Goal: Information Seeking & Learning: Learn about a topic

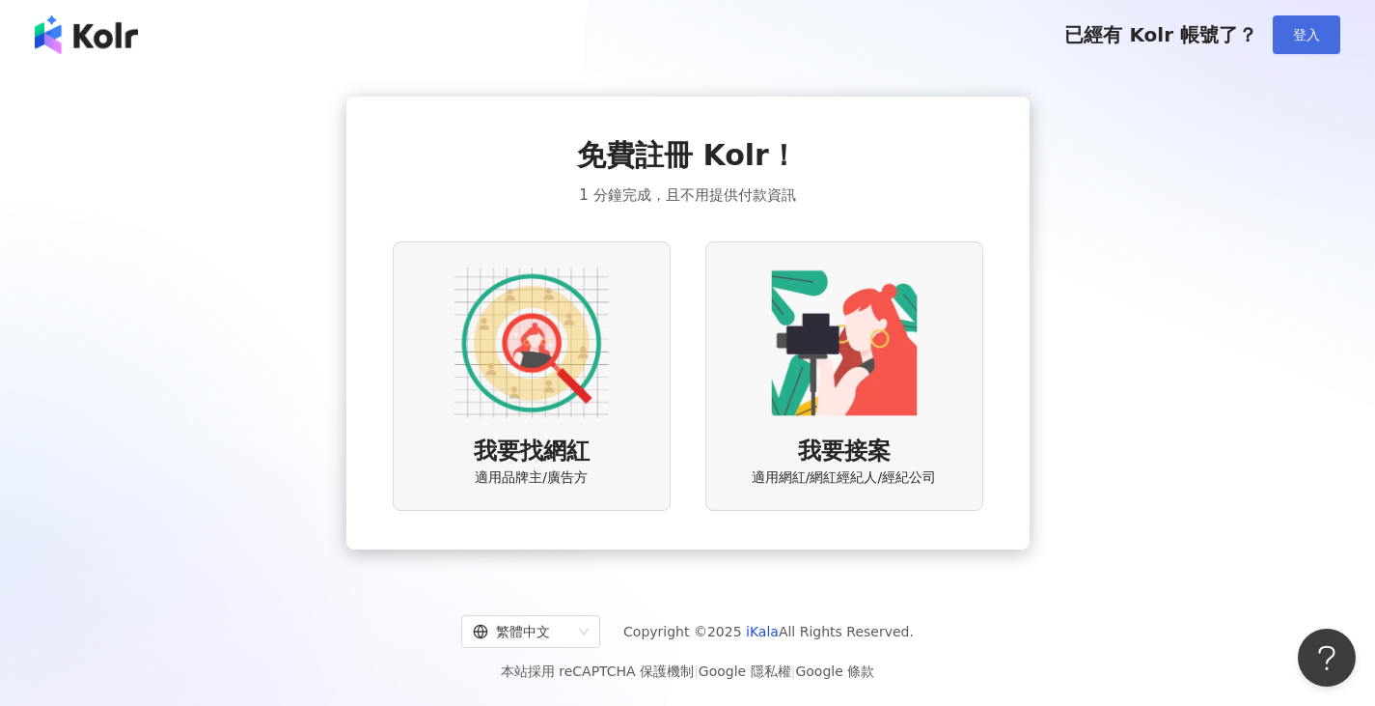
click at [1300, 38] on span "登入" at bounding box center [1306, 34] width 27 height 15
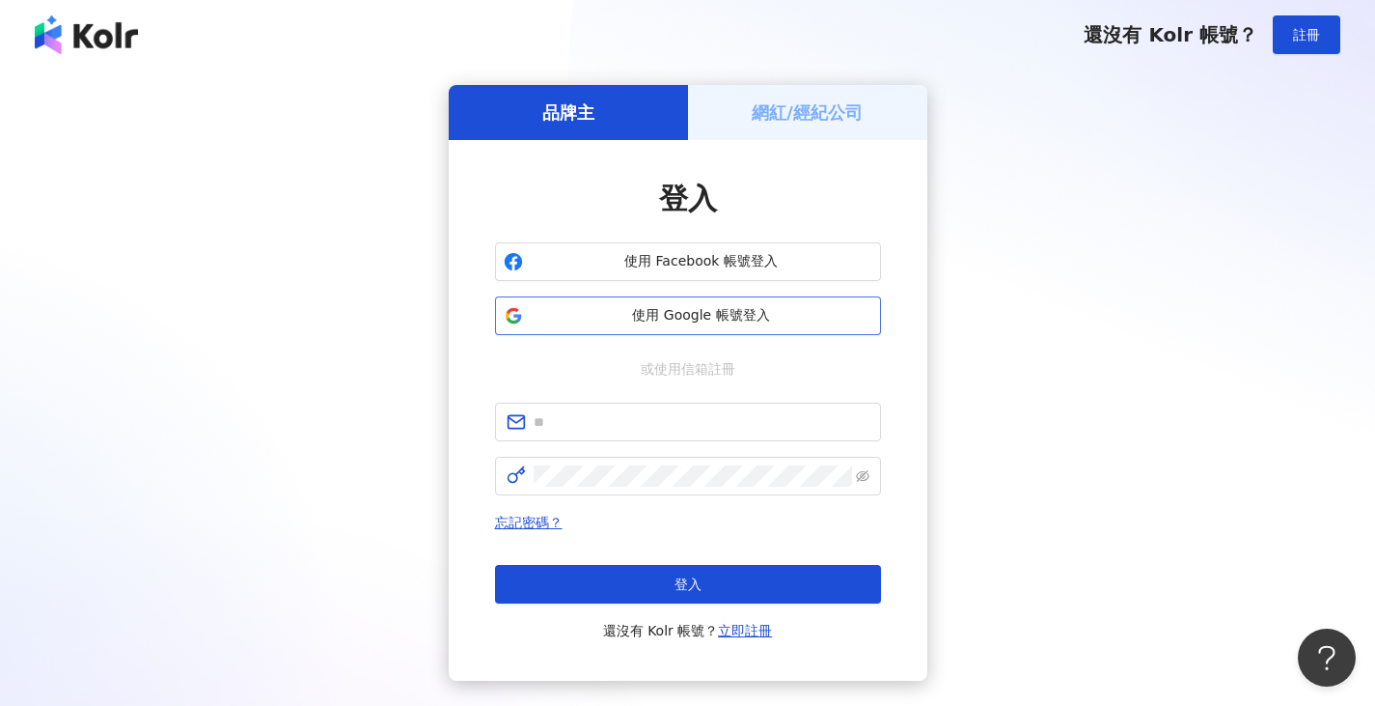
click at [788, 316] on span "使用 Google 帳號登入" at bounding box center [702, 315] width 342 height 19
click at [685, 312] on span "使用 Google 帳號登入" at bounding box center [702, 315] width 342 height 19
click at [730, 310] on span "使用 Google 帳號登入" at bounding box center [702, 315] width 342 height 19
click at [86, 33] on img at bounding box center [86, 34] width 103 height 39
click at [1311, 30] on span "註冊" at bounding box center [1306, 34] width 27 height 15
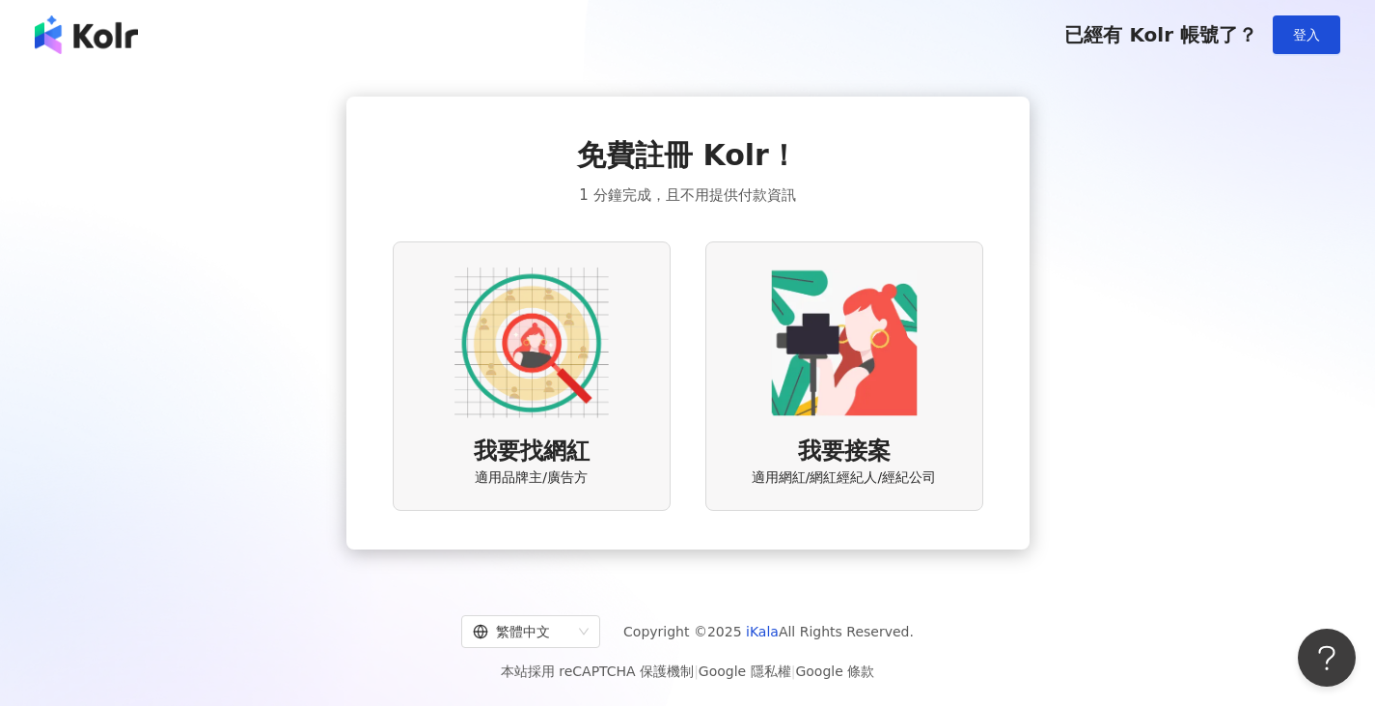
click at [512, 475] on span "適用品牌主/廣告方" at bounding box center [531, 477] width 113 height 19
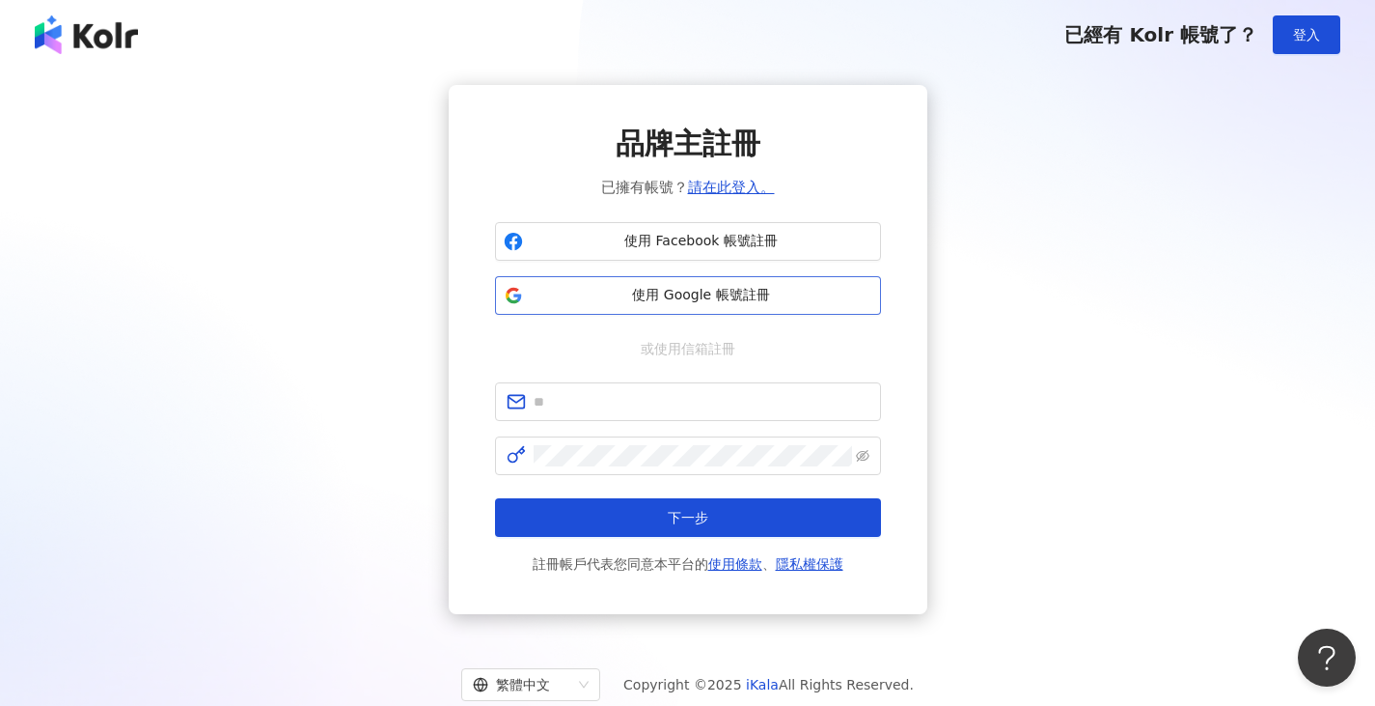
click at [716, 299] on span "使用 Google 帳號註冊" at bounding box center [702, 295] width 342 height 19
click at [733, 292] on span "使用 Google 帳號註冊" at bounding box center [702, 295] width 342 height 19
click at [1026, 402] on div "品牌主註冊 已擁有帳號？ 請在此登入。 使用 Facebook 帳號註冊 使用 Google 帳號註冊 或使用信箱註冊 下一步 註冊帳戶代表您同意本平台的 使…" at bounding box center [687, 349] width 1329 height 529
click at [711, 294] on span "使用 Google 帳號註冊" at bounding box center [702, 295] width 342 height 19
click at [1036, 334] on div "品牌主註冊 已擁有帳號？ 請在此登入。 使用 Facebook 帳號註冊 使用 Google 帳號註冊 或使用信箱註冊 下一步 註冊帳戶代表您同意本平台的 使…" at bounding box center [687, 349] width 1329 height 529
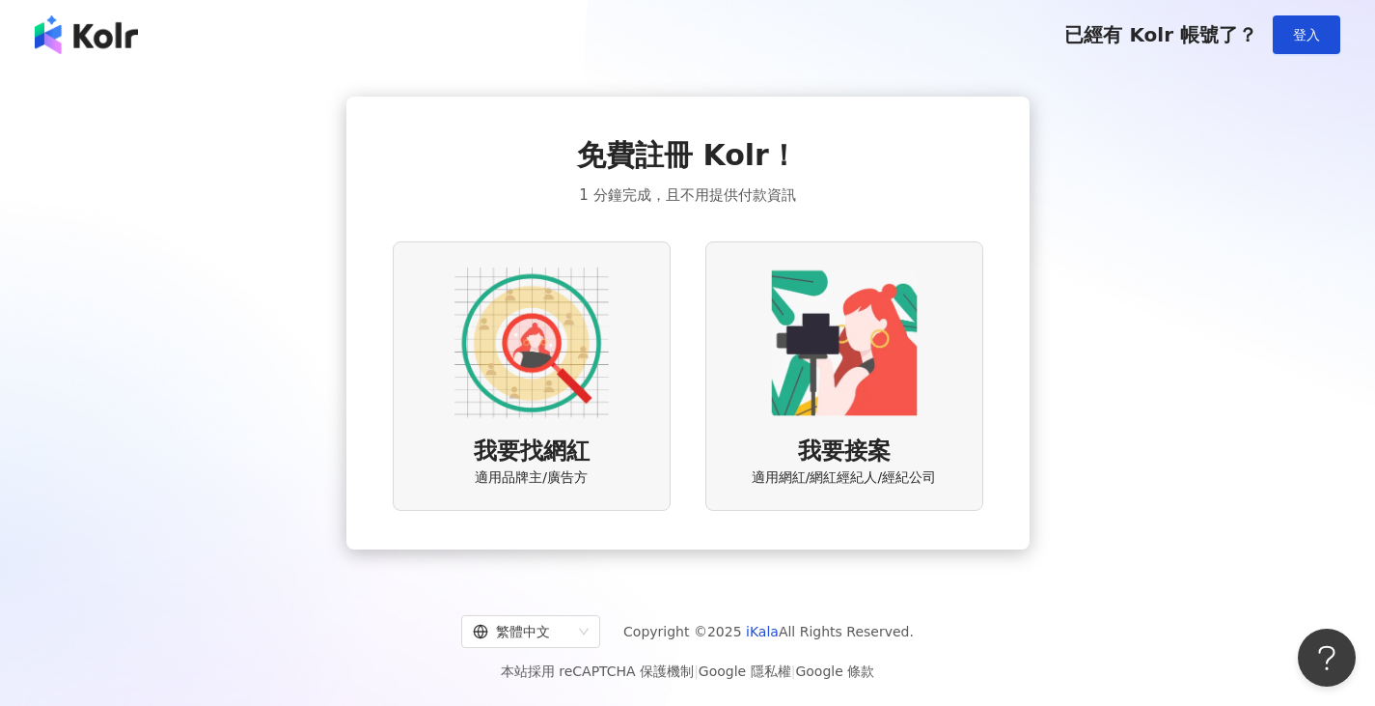
click at [566, 430] on div "我要找網紅 適用品牌主/廣告方" at bounding box center [532, 375] width 278 height 269
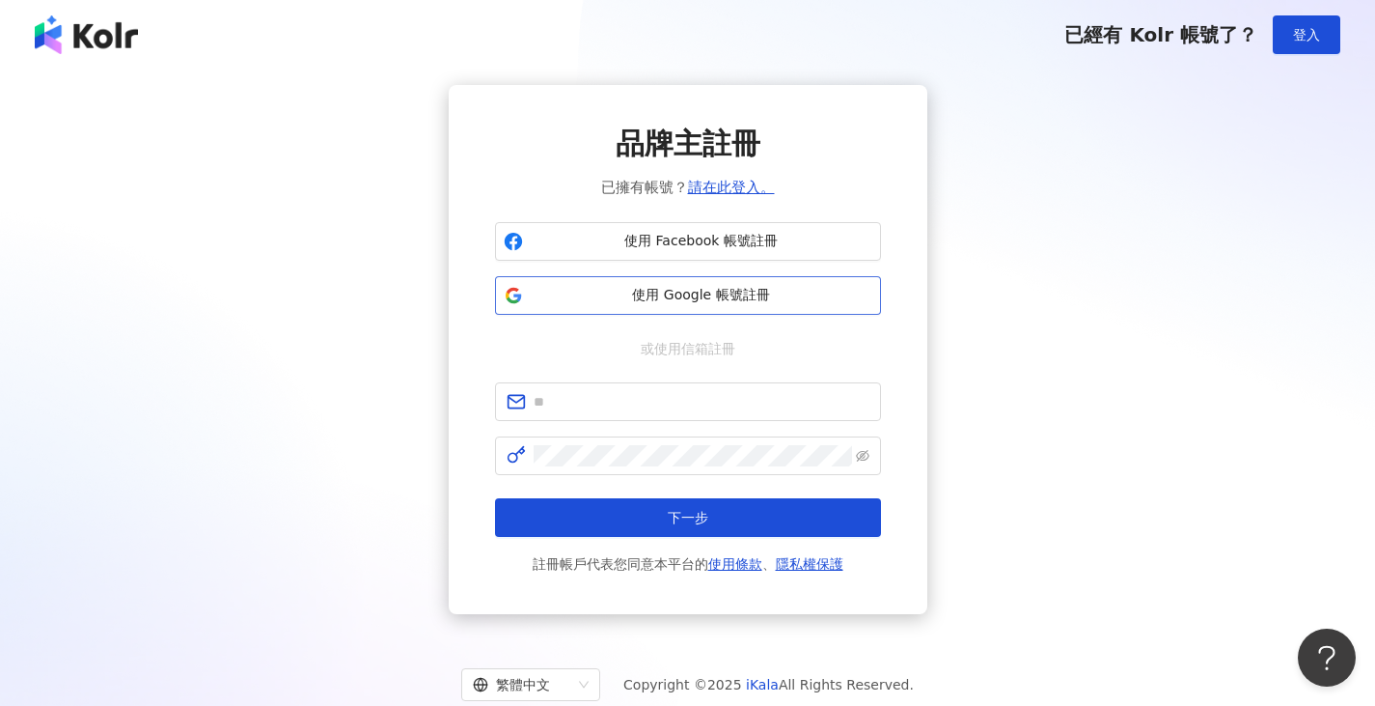
click at [732, 303] on span "使用 Google 帳號註冊" at bounding box center [702, 295] width 342 height 19
click at [1006, 437] on div "品牌主註冊 已擁有帳號？ 請在此登入。 使用 Facebook 帳號註冊 使用 Google 帳號註冊 或使用信箱註冊 下一步 註冊帳戶代表您同意本平台的 使…" at bounding box center [687, 349] width 1329 height 529
click at [761, 289] on span "使用 Google 帳號註冊" at bounding box center [702, 295] width 342 height 19
click at [775, 286] on span "使用 Google 帳號註冊" at bounding box center [702, 295] width 342 height 19
click at [782, 303] on span "使用 Google 帳號註冊" at bounding box center [702, 295] width 342 height 19
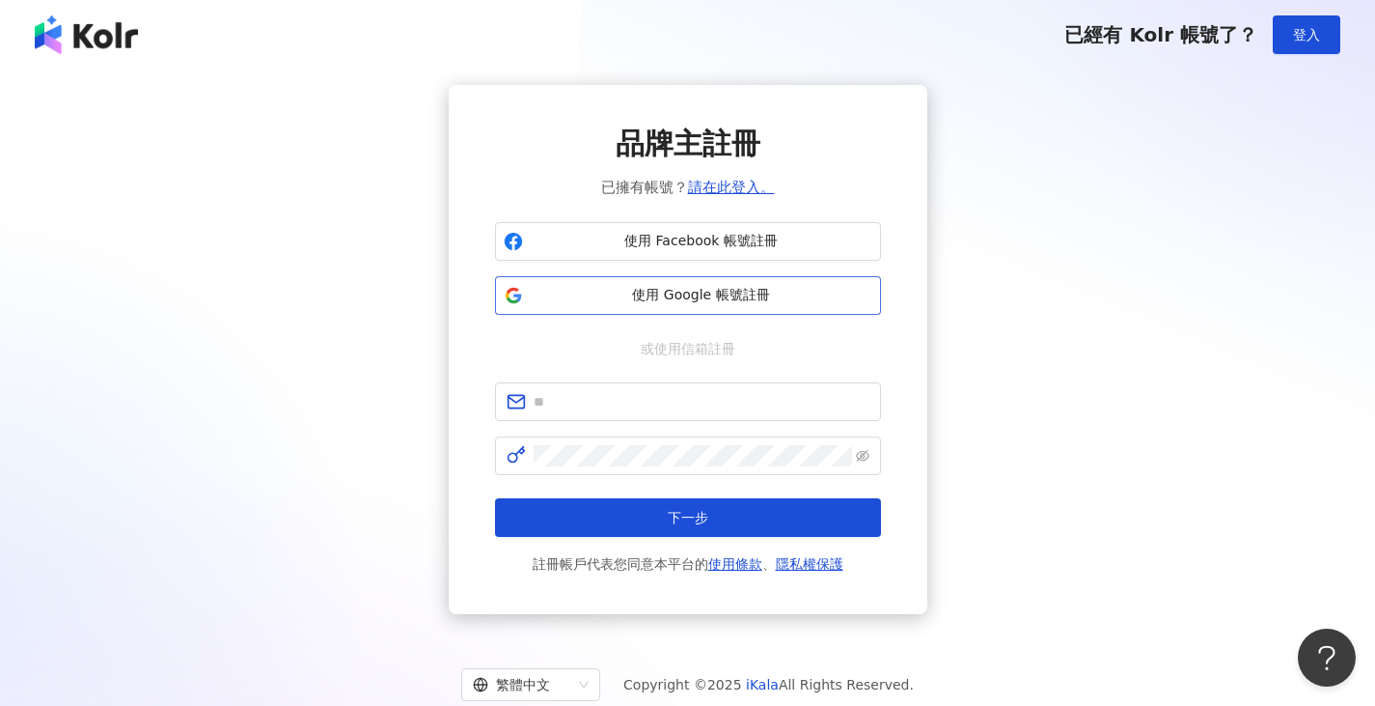
click at [782, 303] on span "使用 Google 帳號註冊" at bounding box center [702, 295] width 342 height 19
click at [1142, 458] on div "品牌主註冊 已擁有帳號？ 請在此登入。 使用 Facebook 帳號註冊 使用 Google 帳號註冊 或使用信箱註冊 下一步 註冊帳戶代表您同意本平台的 使…" at bounding box center [687, 349] width 1329 height 529
click at [775, 293] on span "使用 Google 帳號註冊" at bounding box center [702, 295] width 342 height 19
click at [1054, 338] on div "品牌主註冊 已擁有帳號？ 請在此登入。 使用 Facebook 帳號註冊 使用 Google 帳號註冊 或使用信箱註冊 下一步 註冊帳戶代表您同意本平台的 使…" at bounding box center [687, 349] width 1329 height 529
click at [97, 47] on img at bounding box center [86, 34] width 103 height 39
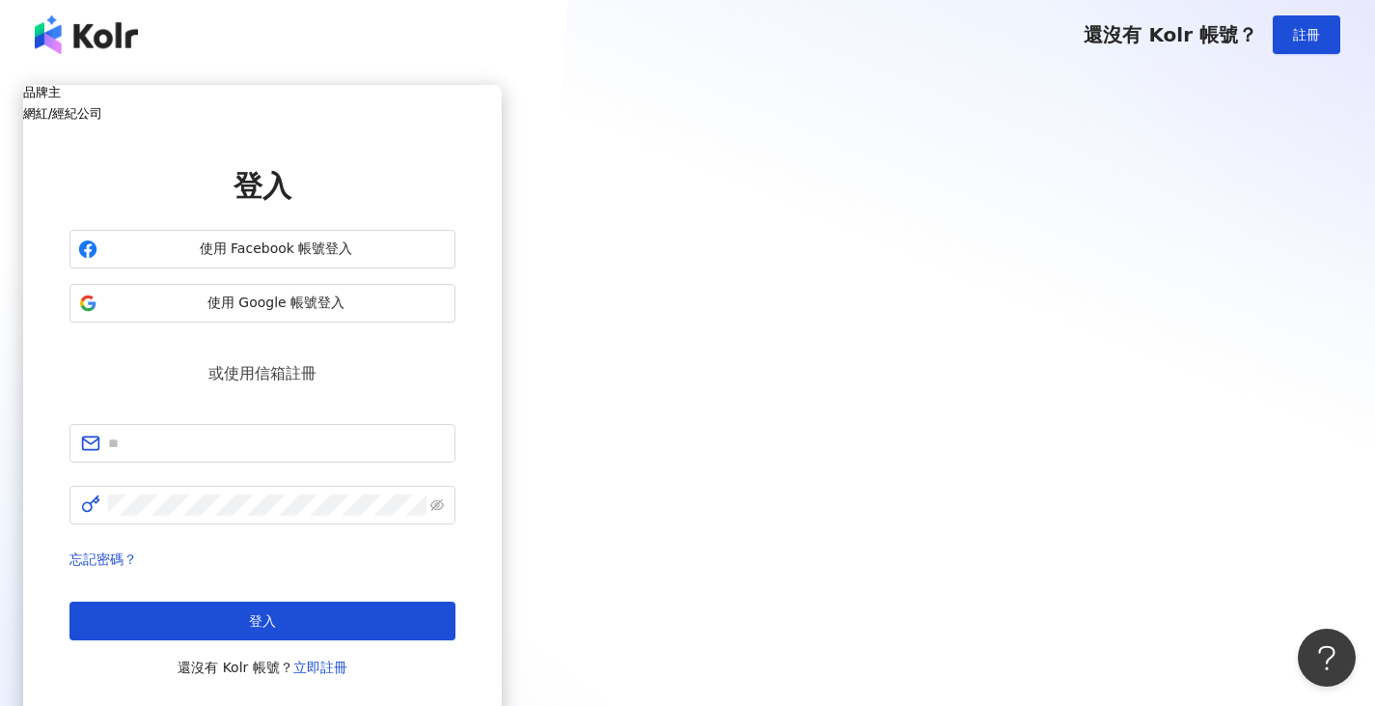
click at [97, 47] on img at bounding box center [86, 34] width 103 height 39
click at [229, 92] on div "品牌主 網紅/經紀公司 登入 使用 Facebook 帳號登入 使用 Google 帳號登入 或使用信箱註冊 忘記密碼？ 登入 還沒有 Kolr 帳號？ 立即…" at bounding box center [262, 401] width 479 height 632
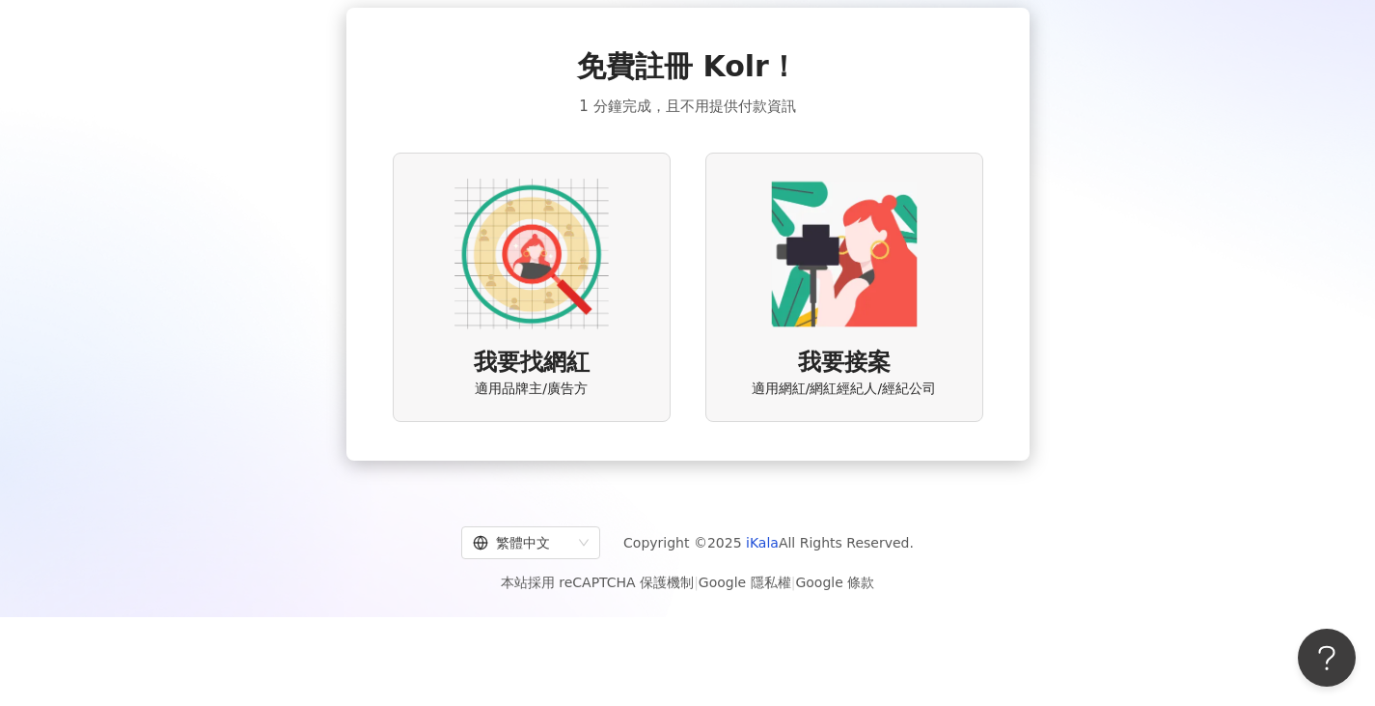
click at [666, 246] on div "我要找網紅 適用品牌主/廣告方" at bounding box center [532, 287] width 278 height 269
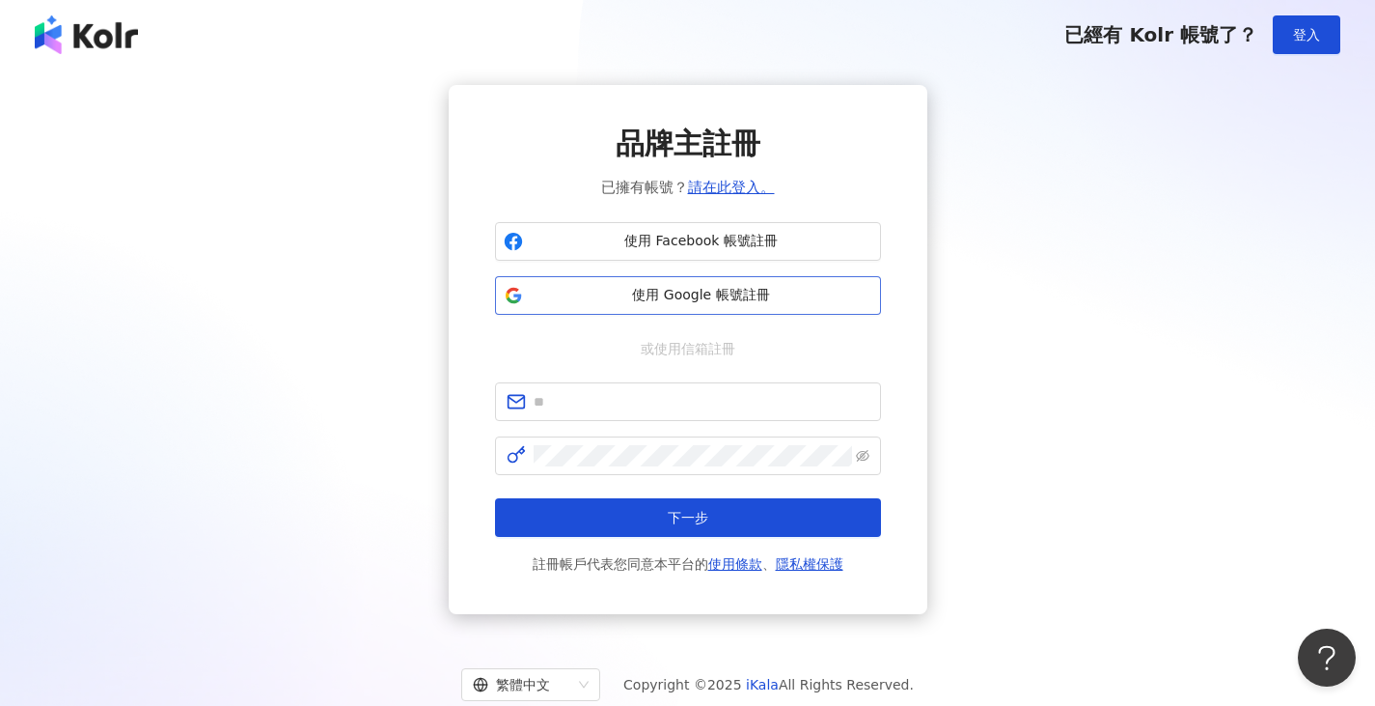
click at [726, 313] on button "使用 Google 帳號註冊" at bounding box center [688, 295] width 386 height 39
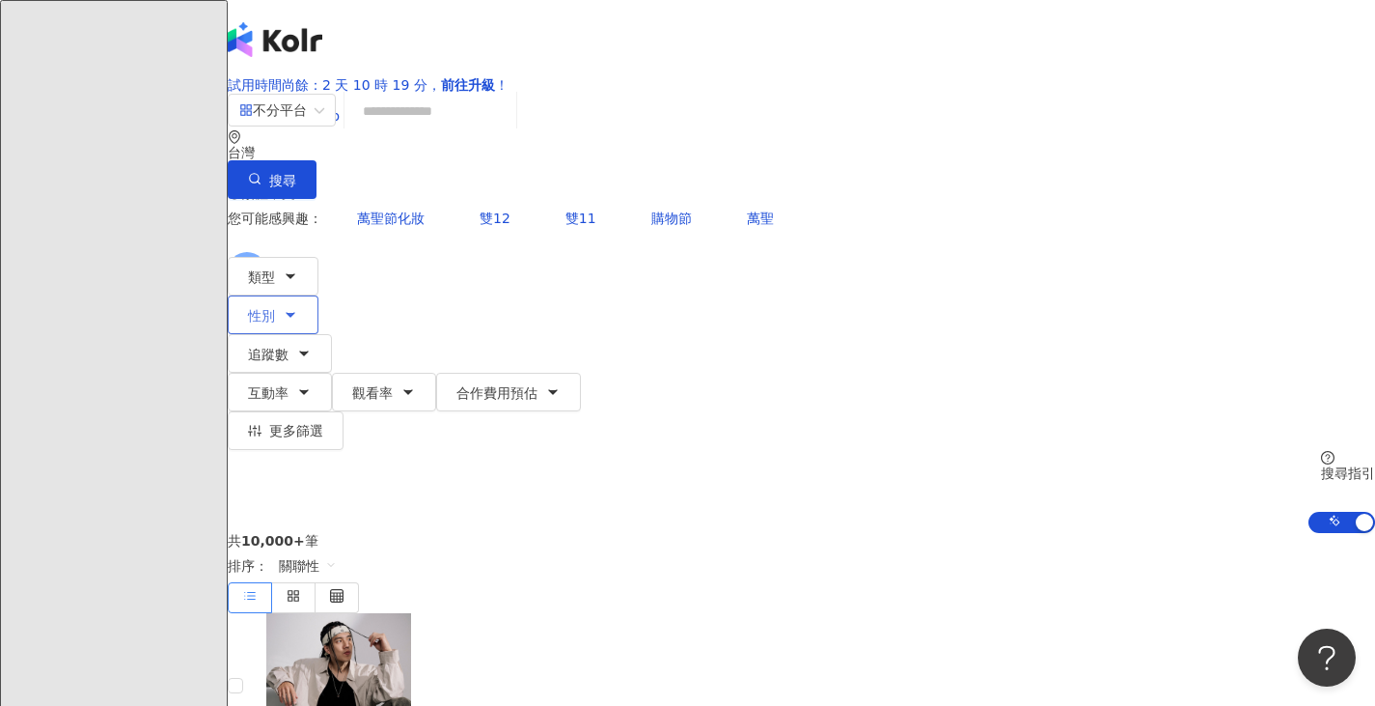
click at [298, 307] on icon "button" at bounding box center [290, 314] width 15 height 15
click at [319, 295] on button "性別" at bounding box center [273, 314] width 91 height 39
click at [298, 268] on icon "button" at bounding box center [290, 275] width 15 height 15
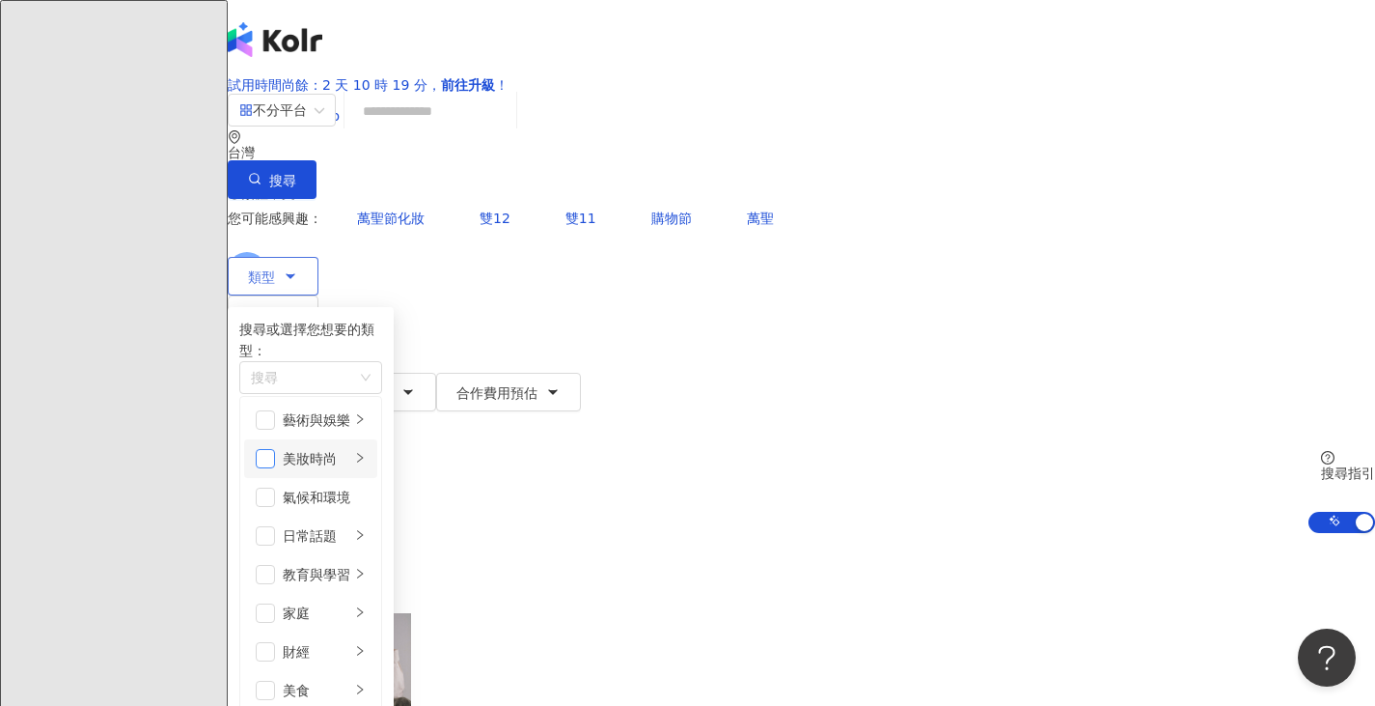
click at [275, 466] on span "button" at bounding box center [265, 458] width 19 height 19
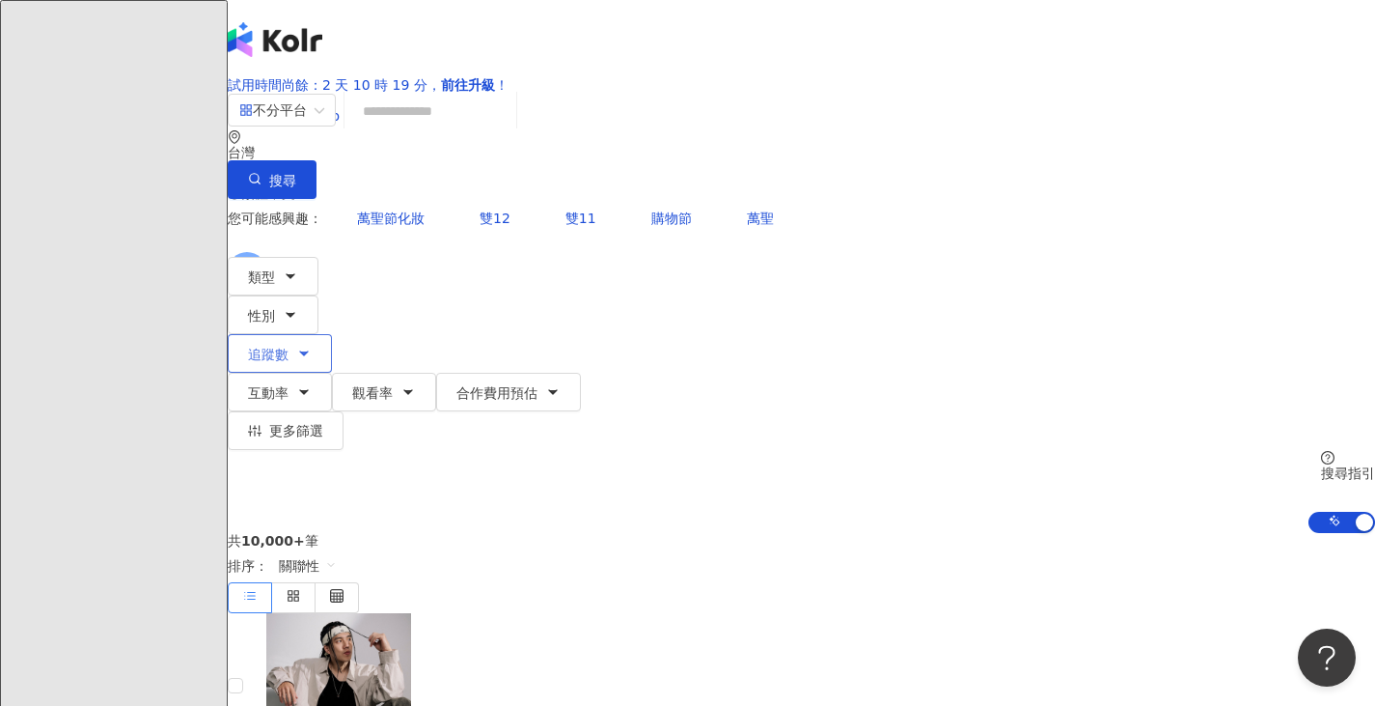
click at [289, 347] on span "追蹤數" at bounding box center [268, 354] width 41 height 15
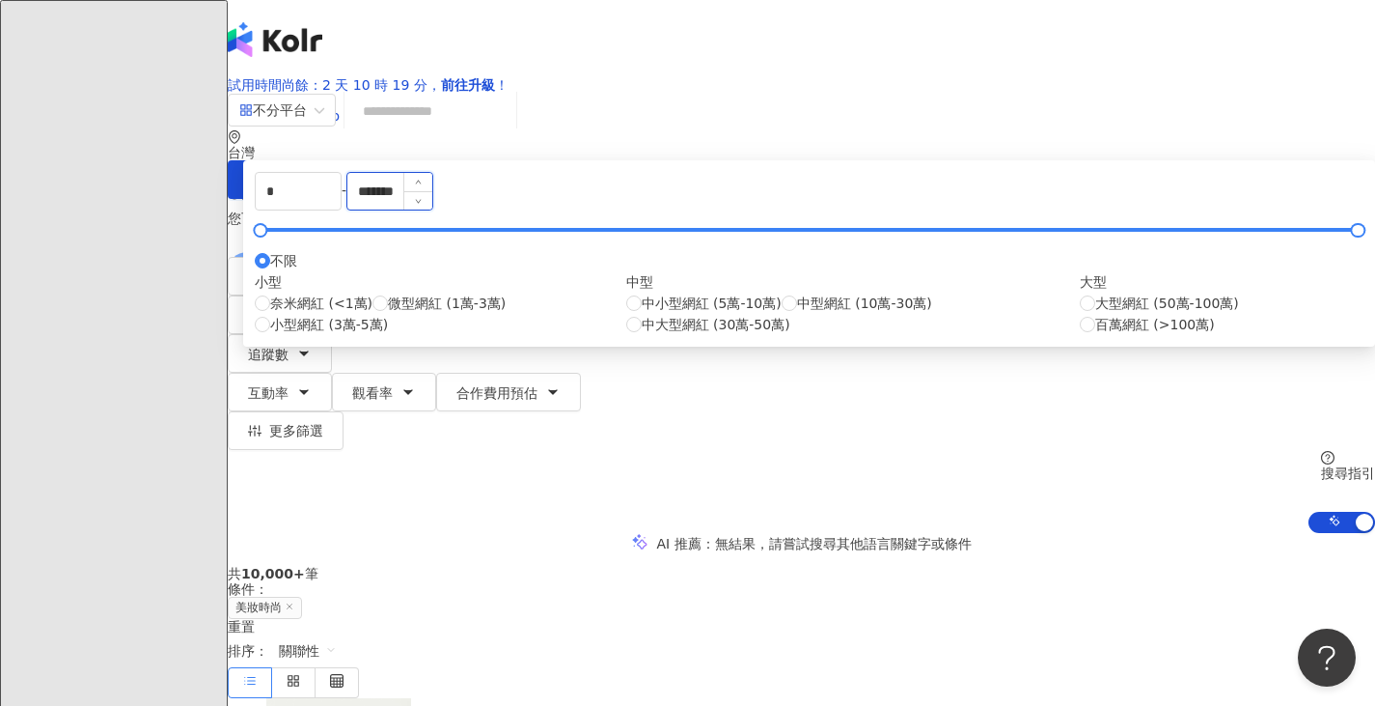
drag, startPoint x: 836, startPoint y: 334, endPoint x: 749, endPoint y: 333, distance: 86.9
click at [432, 209] on input "*******" at bounding box center [389, 191] width 85 height 37
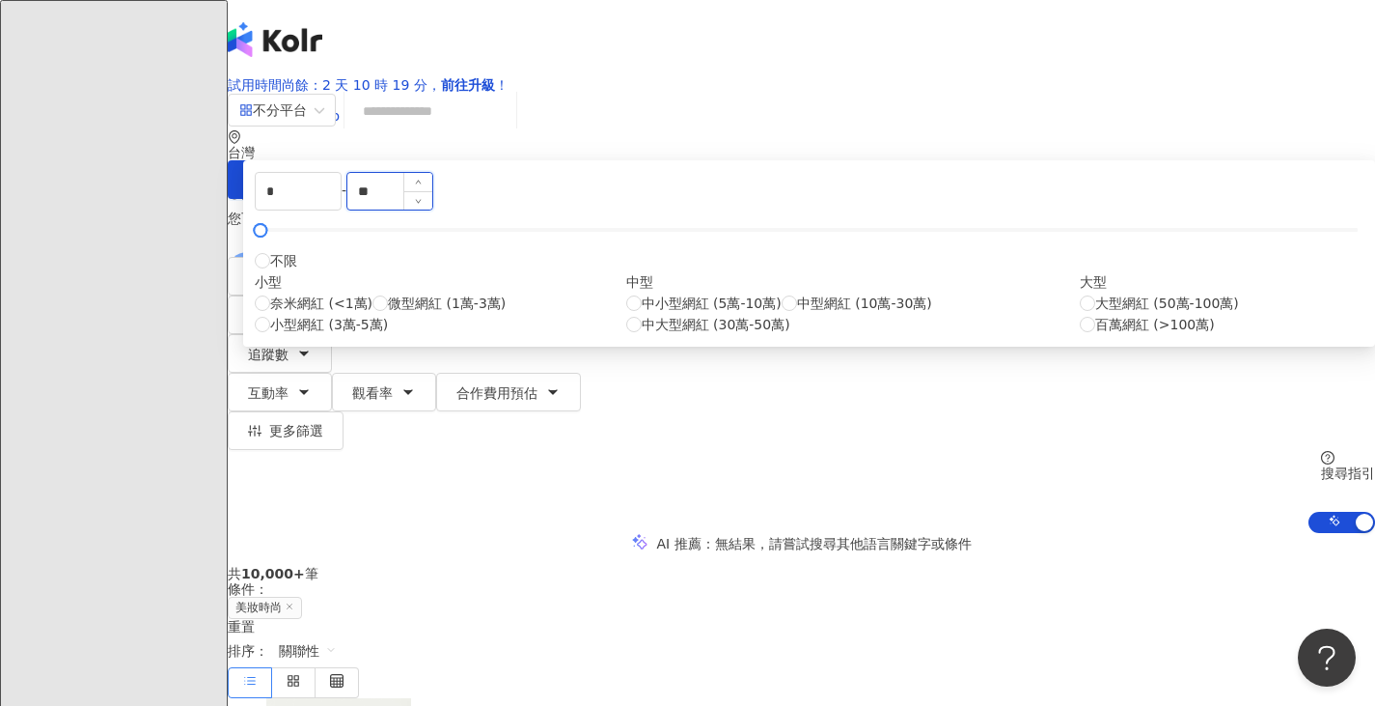
type input "*"
click at [373, 314] on span "奈米網紅 (<1萬)" at bounding box center [321, 302] width 102 height 21
type input "****"
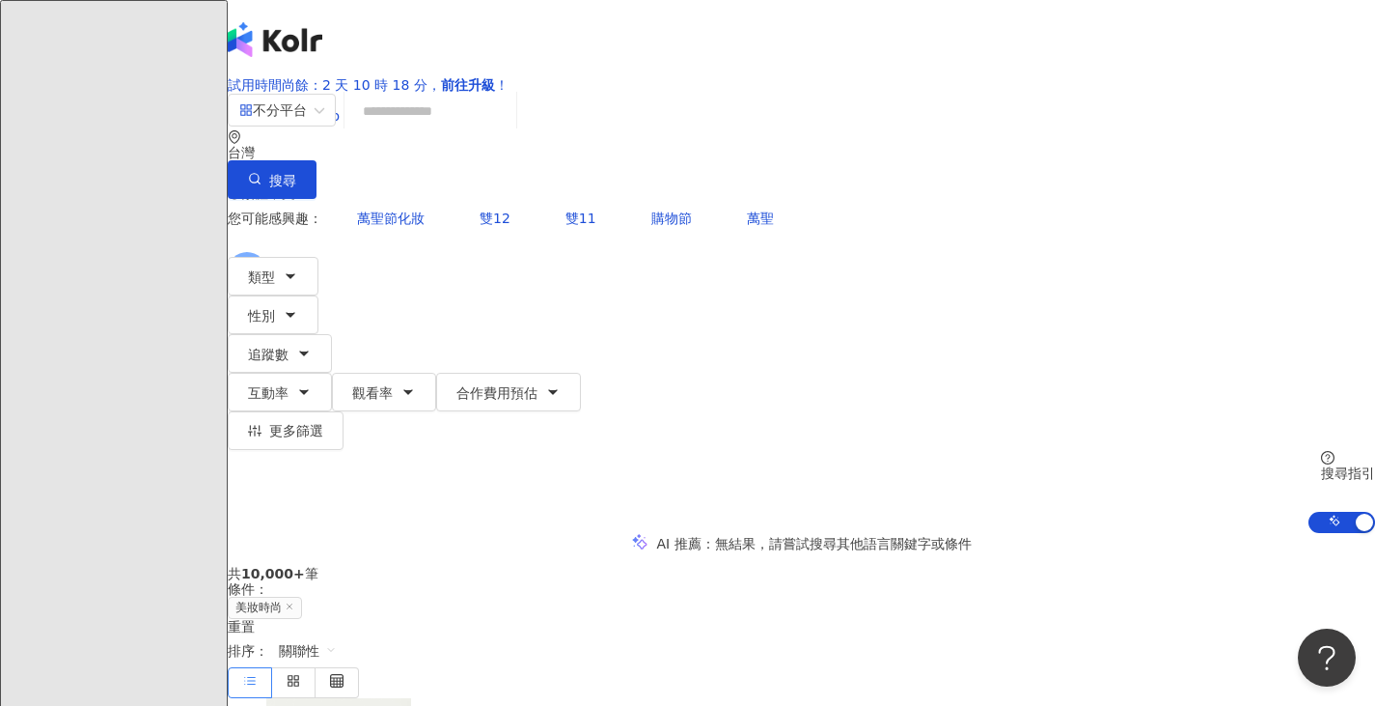
click at [1085, 533] on div "AI 推薦 ： 無結果，請嘗試搜尋其他語言關鍵字或條件" at bounding box center [802, 543] width 1148 height 20
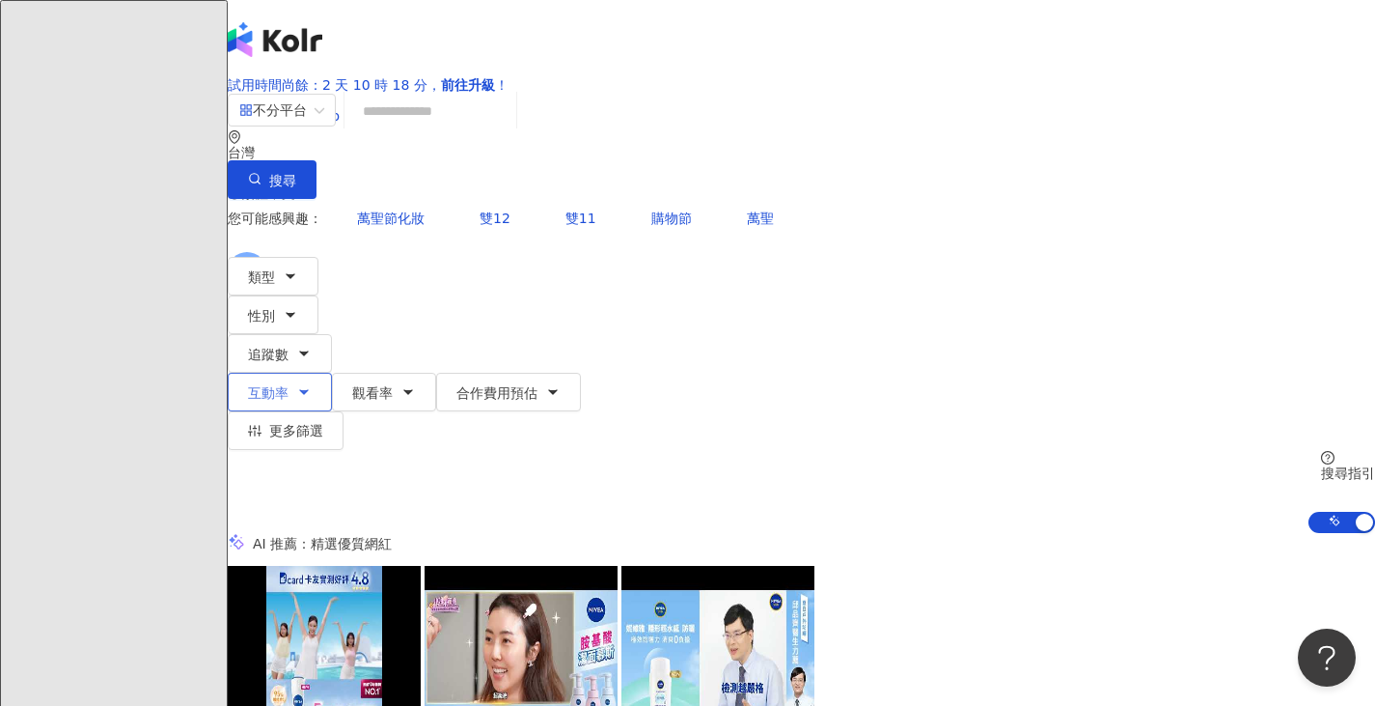
click at [332, 373] on button "互動率" at bounding box center [280, 392] width 104 height 39
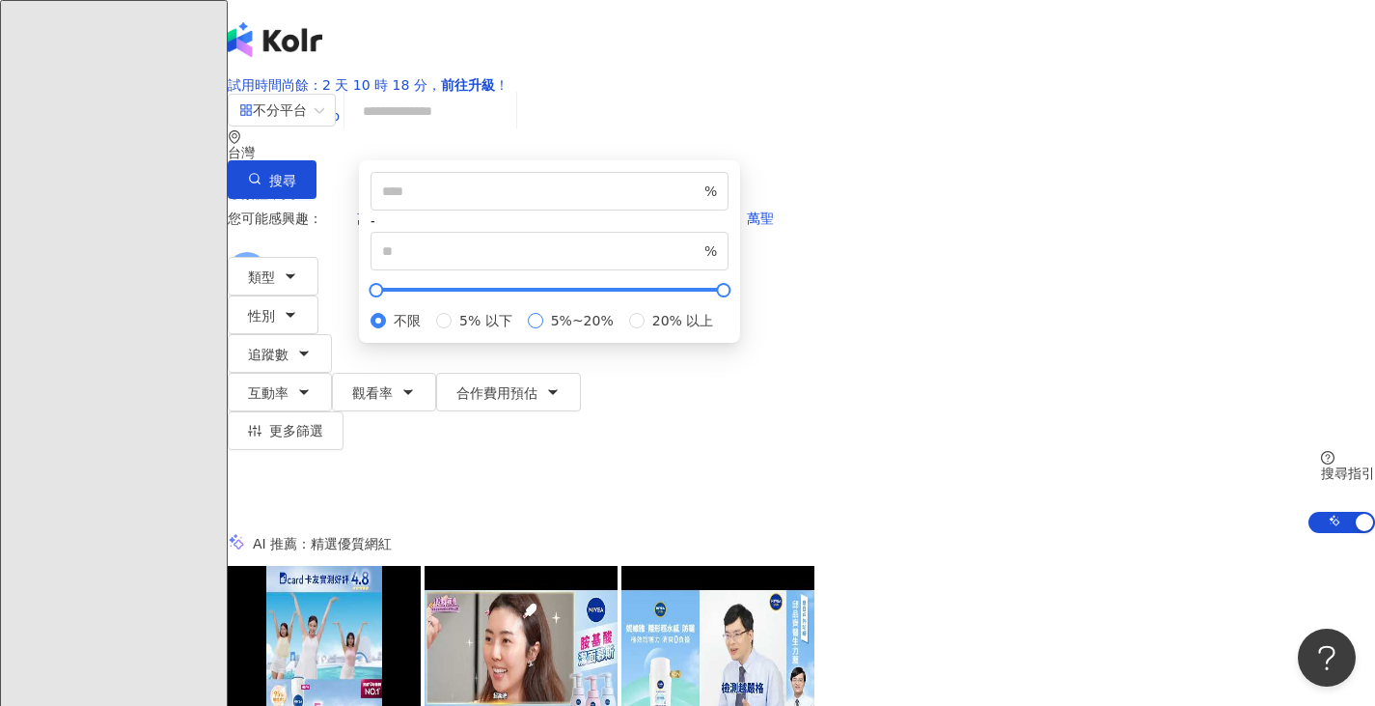
click at [622, 331] on span "5%~20%" at bounding box center [582, 320] width 78 height 21
type input "*"
type input "**"
click at [1179, 271] on div "不分平台 台灣 搜尋 您可能感興趣： 萬聖節化妝 雙12 雙11 購物節 萬聖 類型 性別 追蹤數 互動率 觀看率 合作費用預估 更多篩選 不限 女 男 其他…" at bounding box center [802, 313] width 1148 height 440
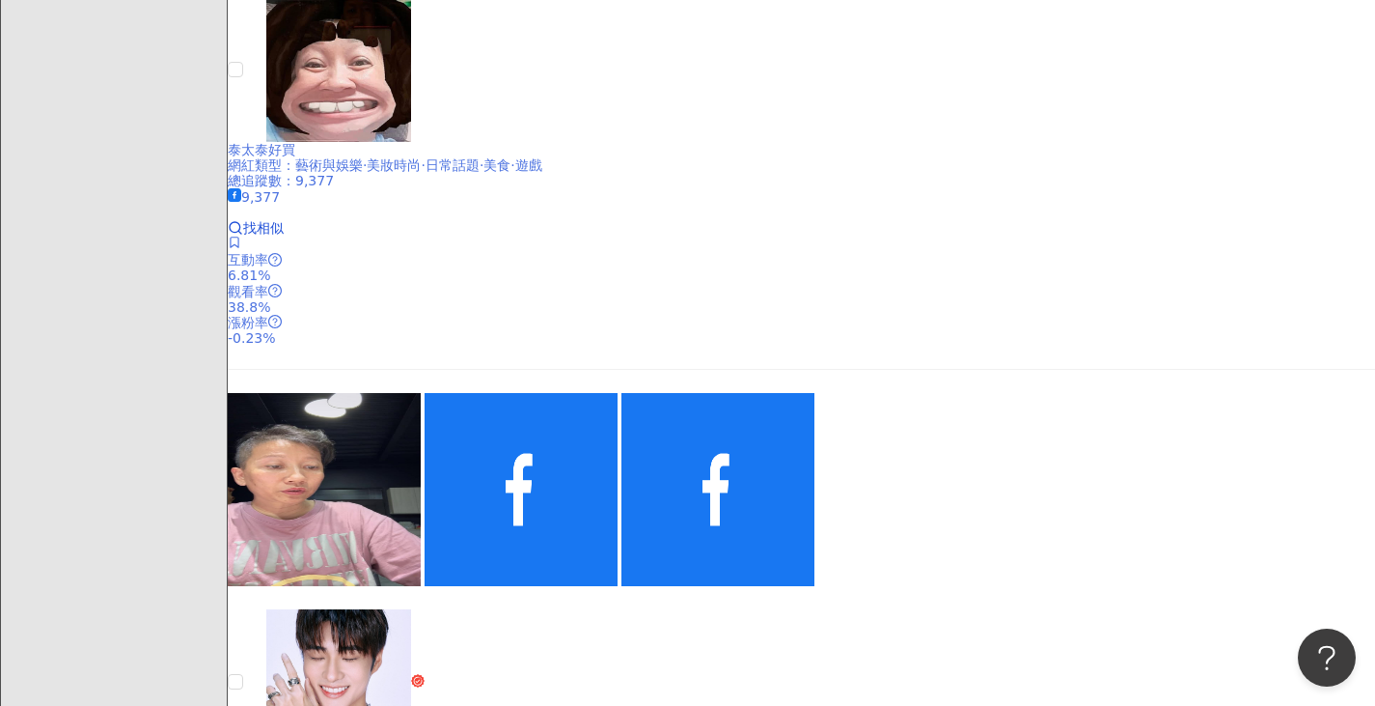
scroll to position [160, 0]
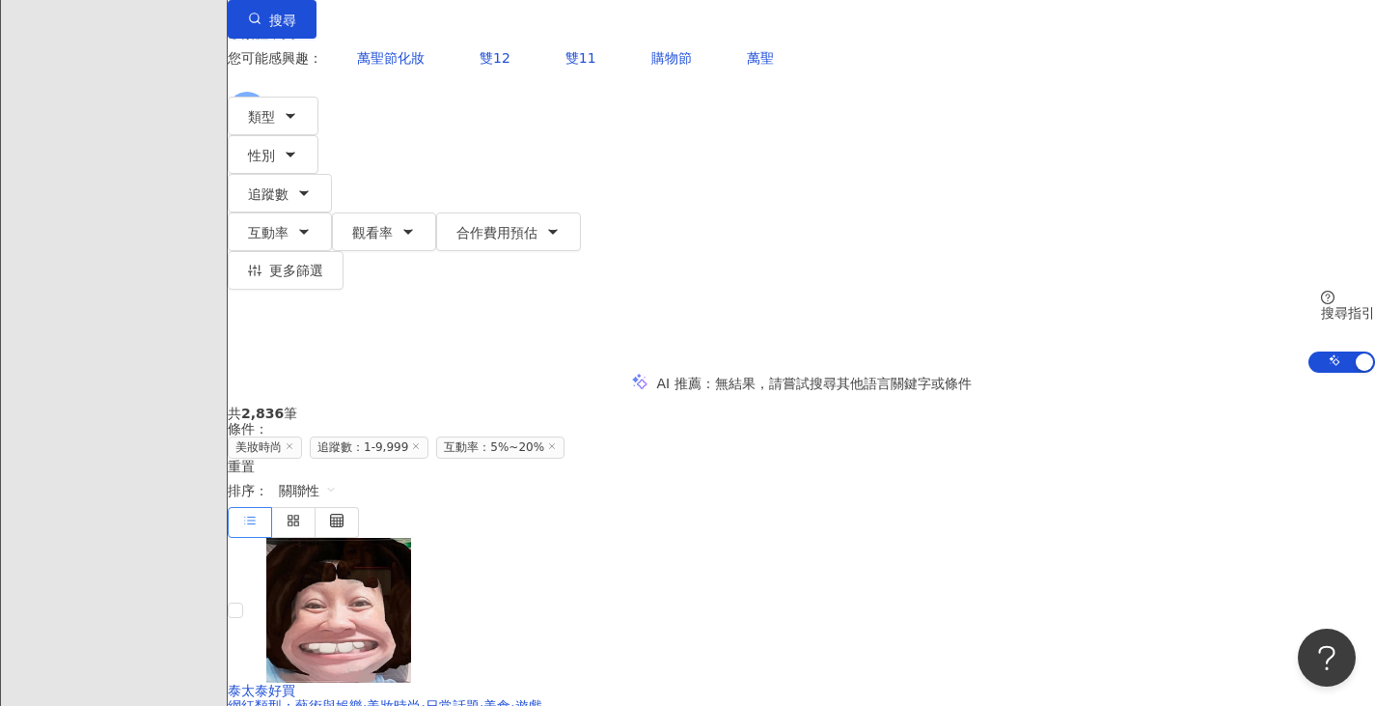
click at [337, 475] on span "關聯性" at bounding box center [308, 490] width 58 height 31
click at [1215, 331] on div "追蹤數" at bounding box center [1218, 329] width 48 height 21
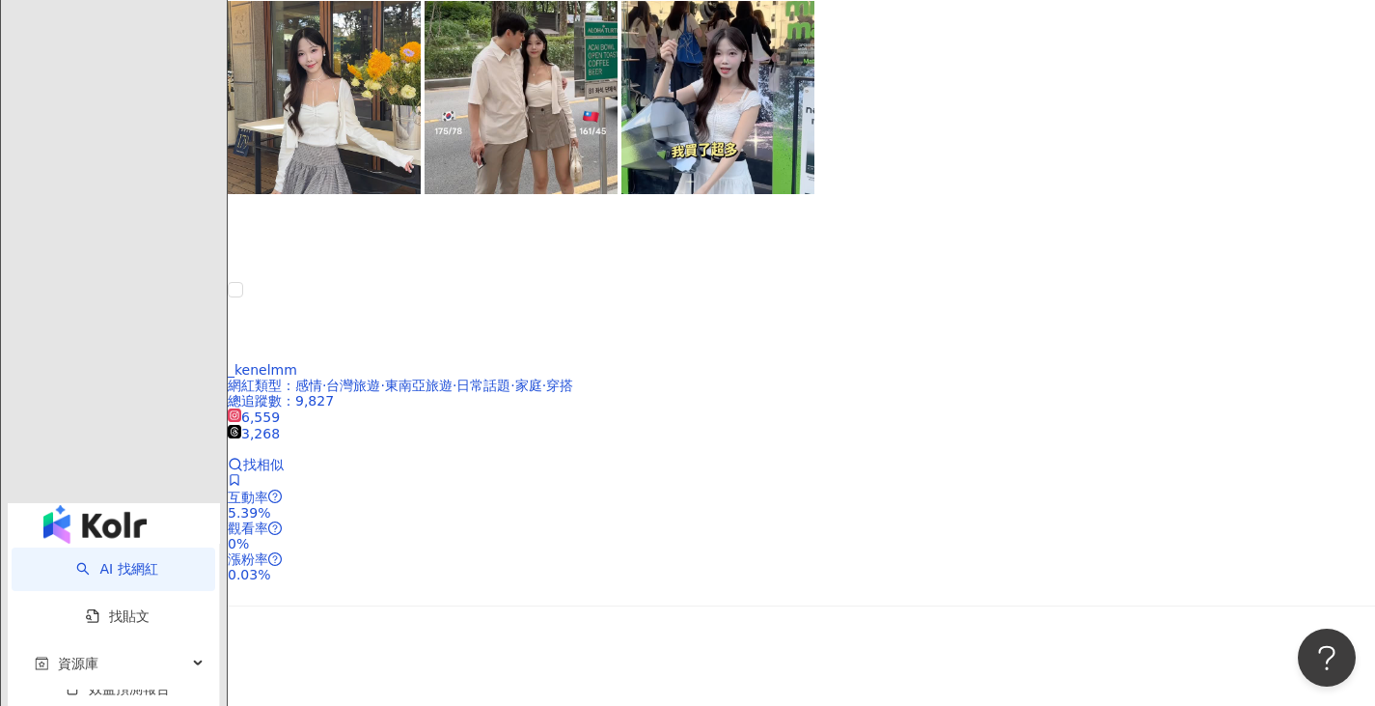
scroll to position [3539, 0]
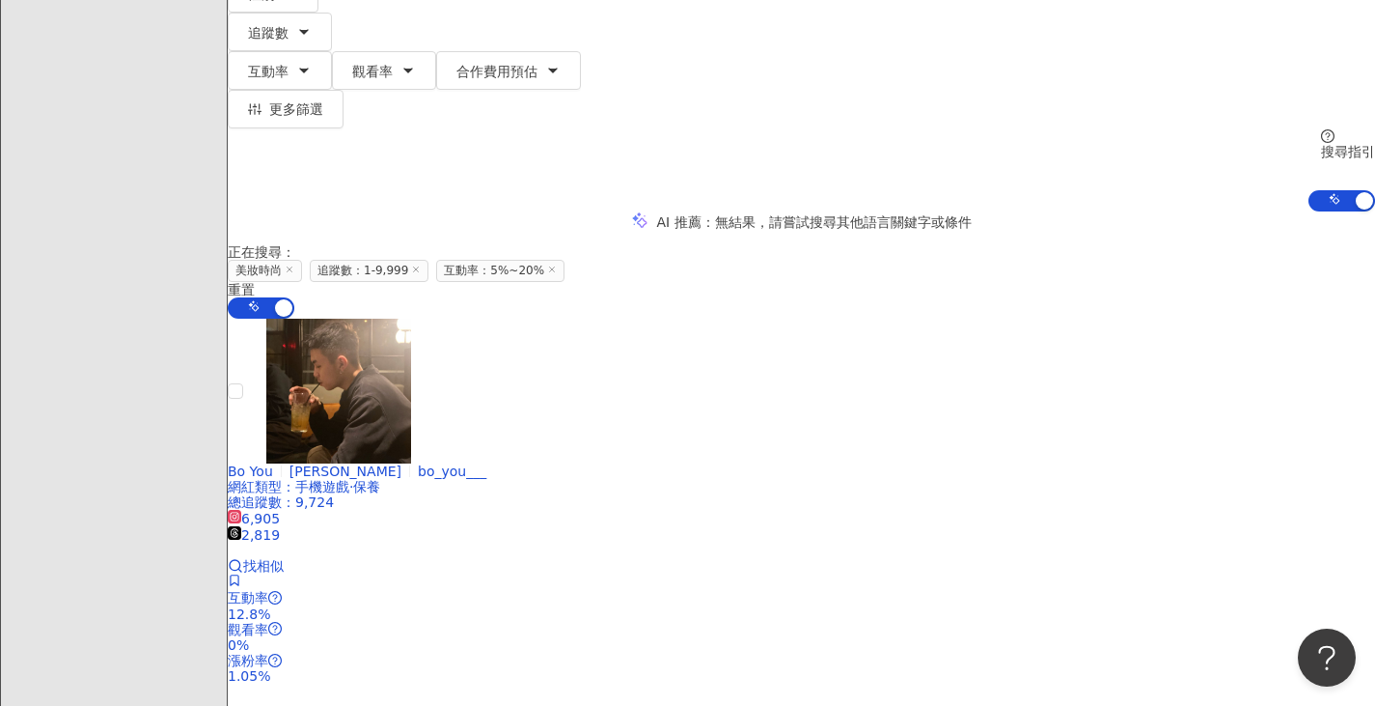
scroll to position [321, 0]
click at [1101, 244] on div "正在搜尋 ： 美妝時尚 追蹤數：1-9,999 互動率：5%~20% 重置 AI 開啟 AI 關閉" at bounding box center [802, 281] width 1148 height 74
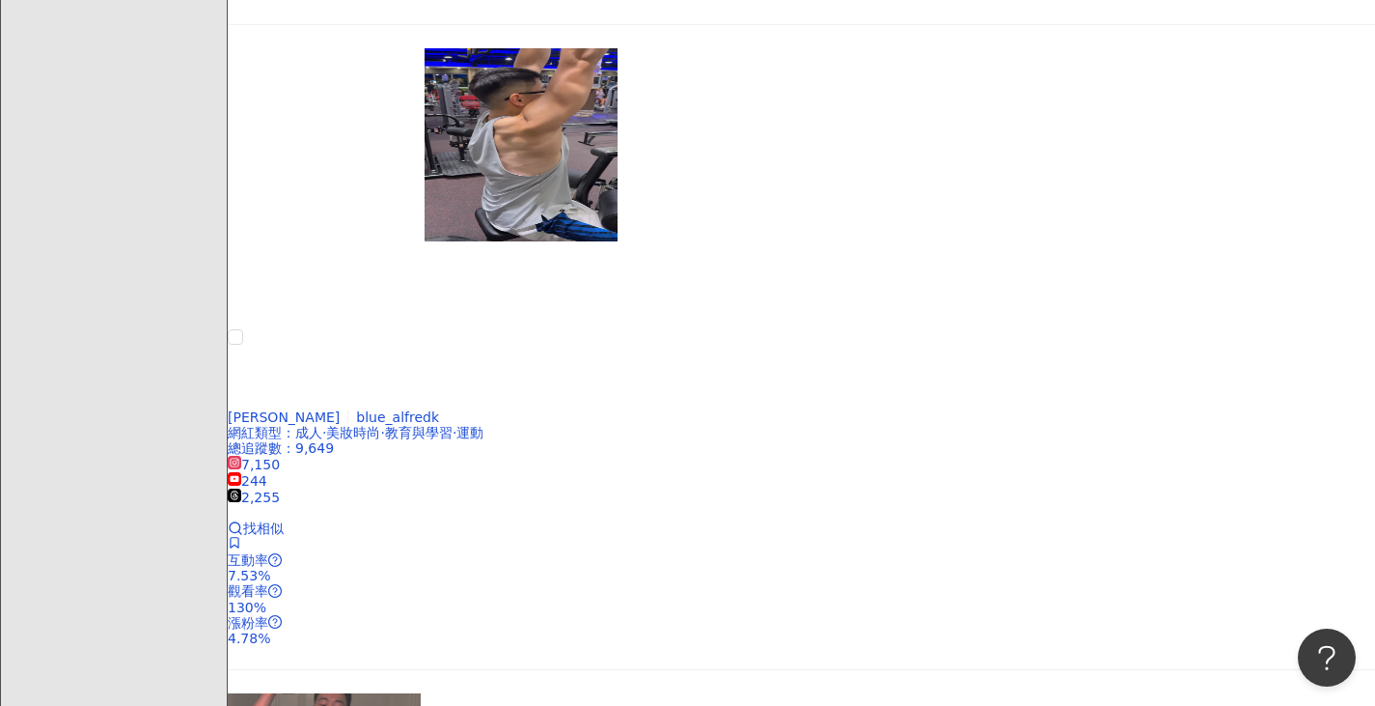
scroll to position [2896, 0]
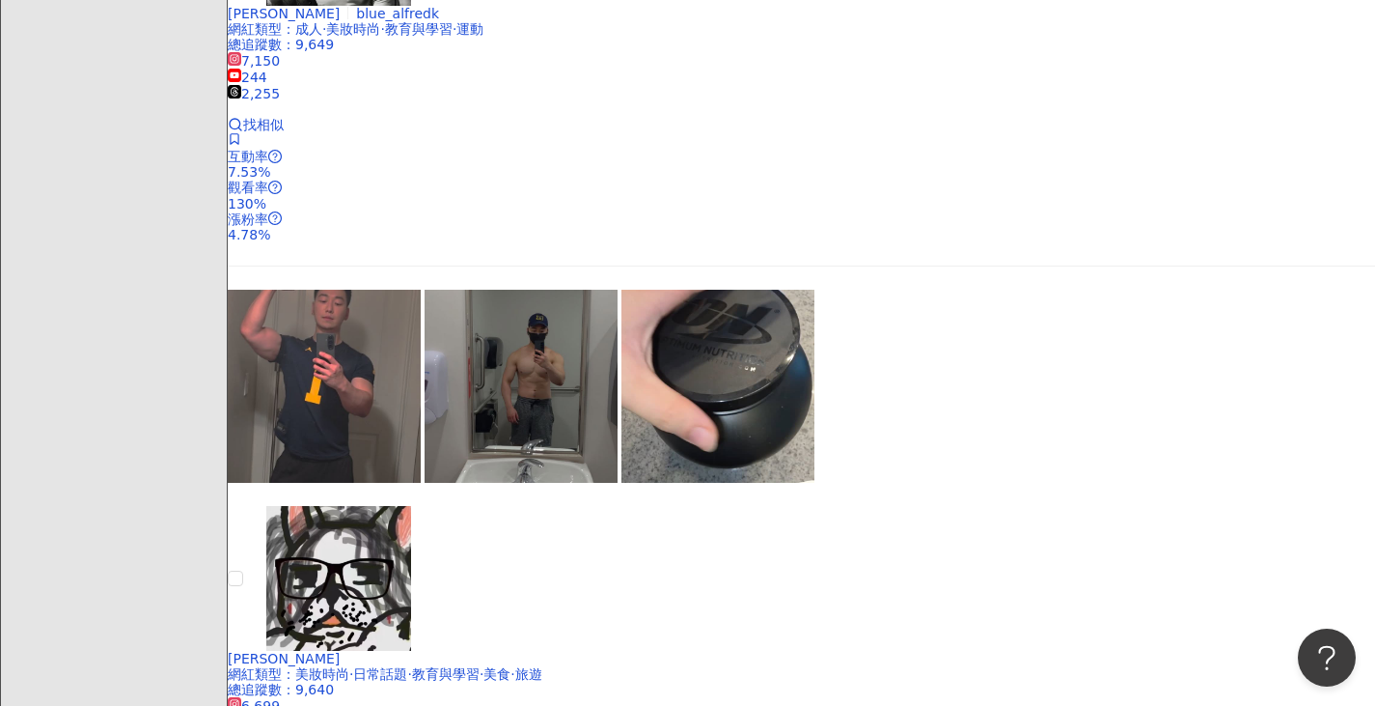
scroll to position [3217, 0]
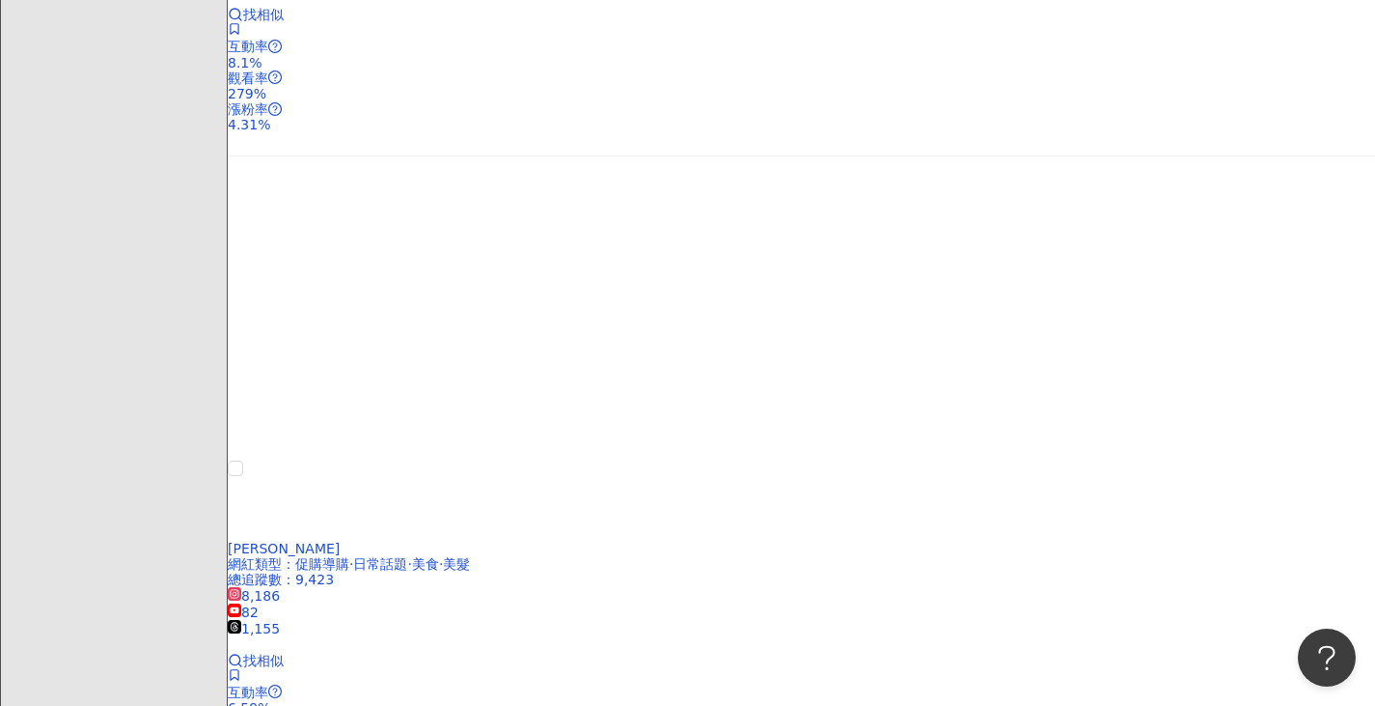
scroll to position [0, 0]
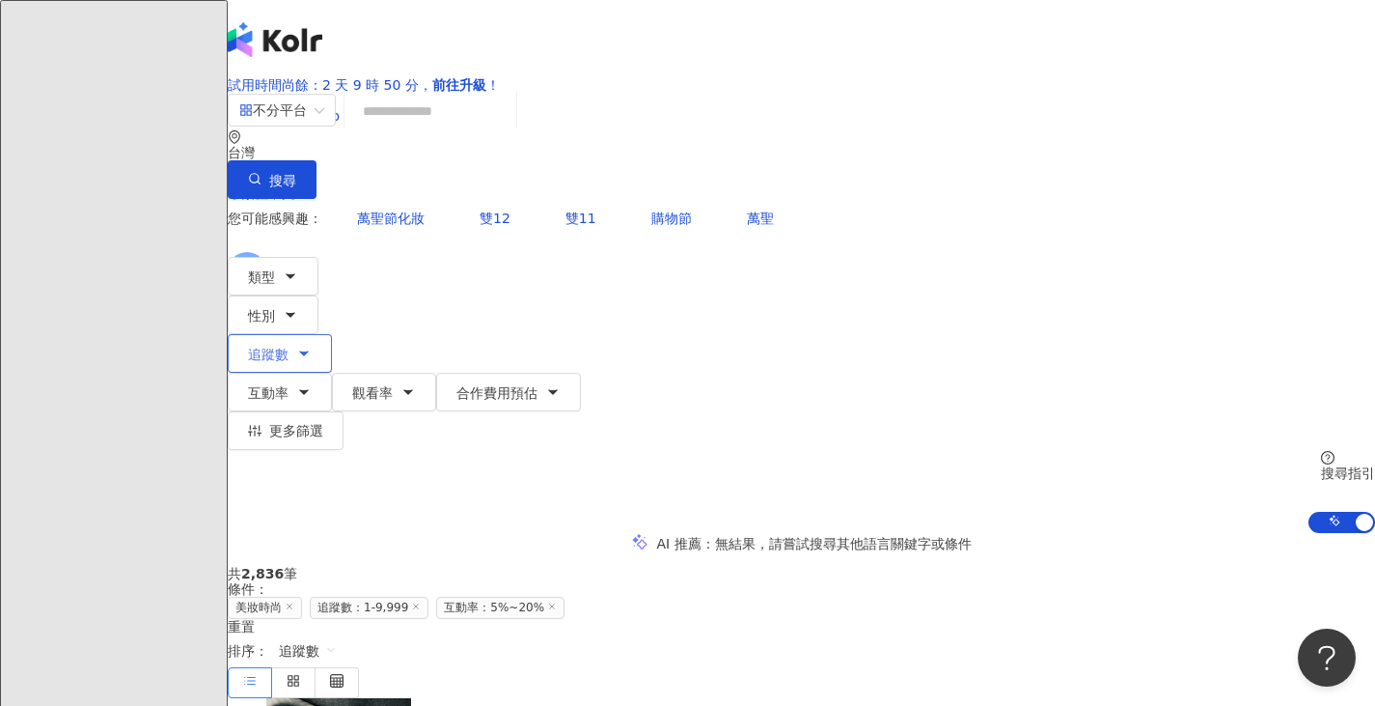
click at [289, 347] on span "追蹤數" at bounding box center [268, 354] width 41 height 15
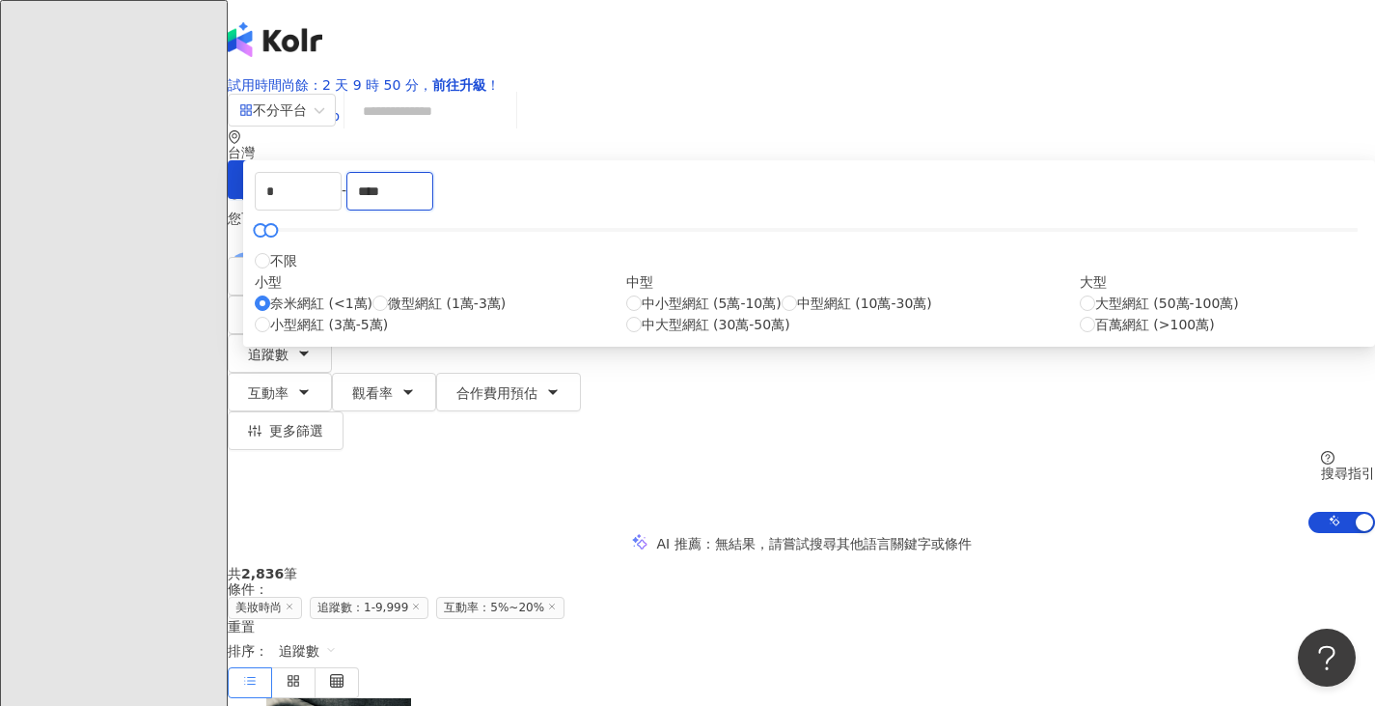
drag, startPoint x: 867, startPoint y: 334, endPoint x: 722, endPoint y: 330, distance: 144.8
click at [723, 330] on div "* - **** 不限 小型 奈米網紅 (<1萬) 微型網紅 (1萬-3萬) 小型網紅 (3萬-5萬) 中型 中小型網紅 (5萬-10萬) 中型網紅 (10萬…" at bounding box center [809, 253] width 1109 height 163
type input "****"
click at [1118, 269] on div "不分平台 台灣 搜尋 您可能感興趣： 萬聖節化妝 雙12 雙11 購物節 萬聖 類型 性別 追蹤數 互動率 觀看率 合作費用預估 更多篩選 不限 女 男 其他…" at bounding box center [802, 313] width 1148 height 440
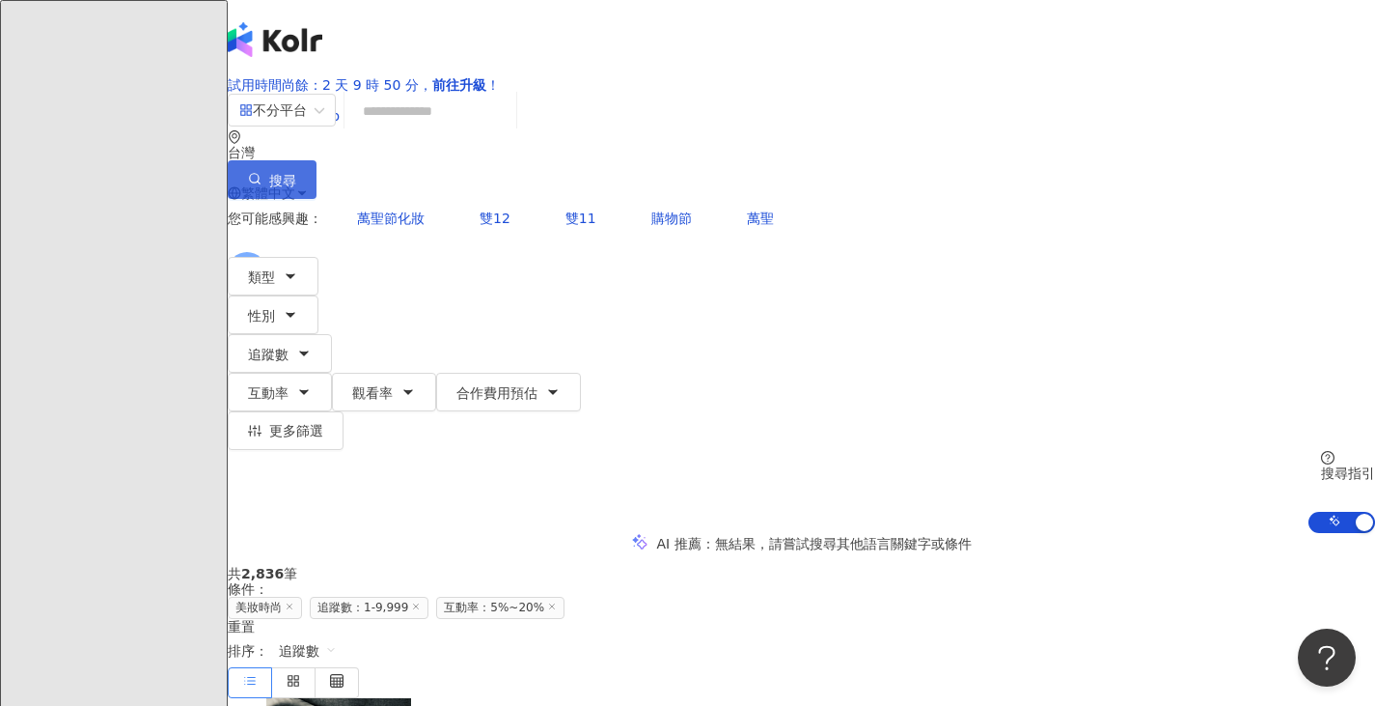
drag, startPoint x: 1242, startPoint y: 160, endPoint x: 1229, endPoint y: 176, distance: 20.5
click at [317, 160] on button "搜尋" at bounding box center [272, 179] width 89 height 39
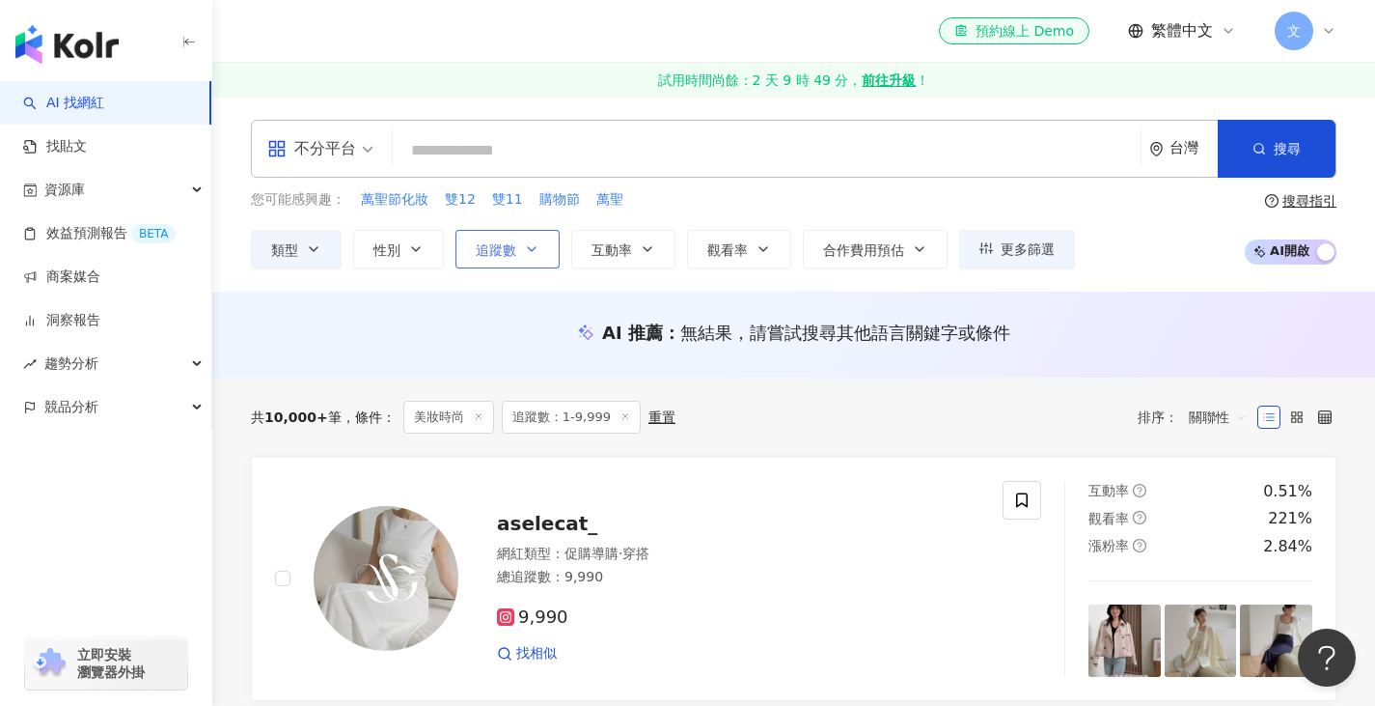
click at [498, 250] on span "追蹤數" at bounding box center [496, 249] width 41 height 15
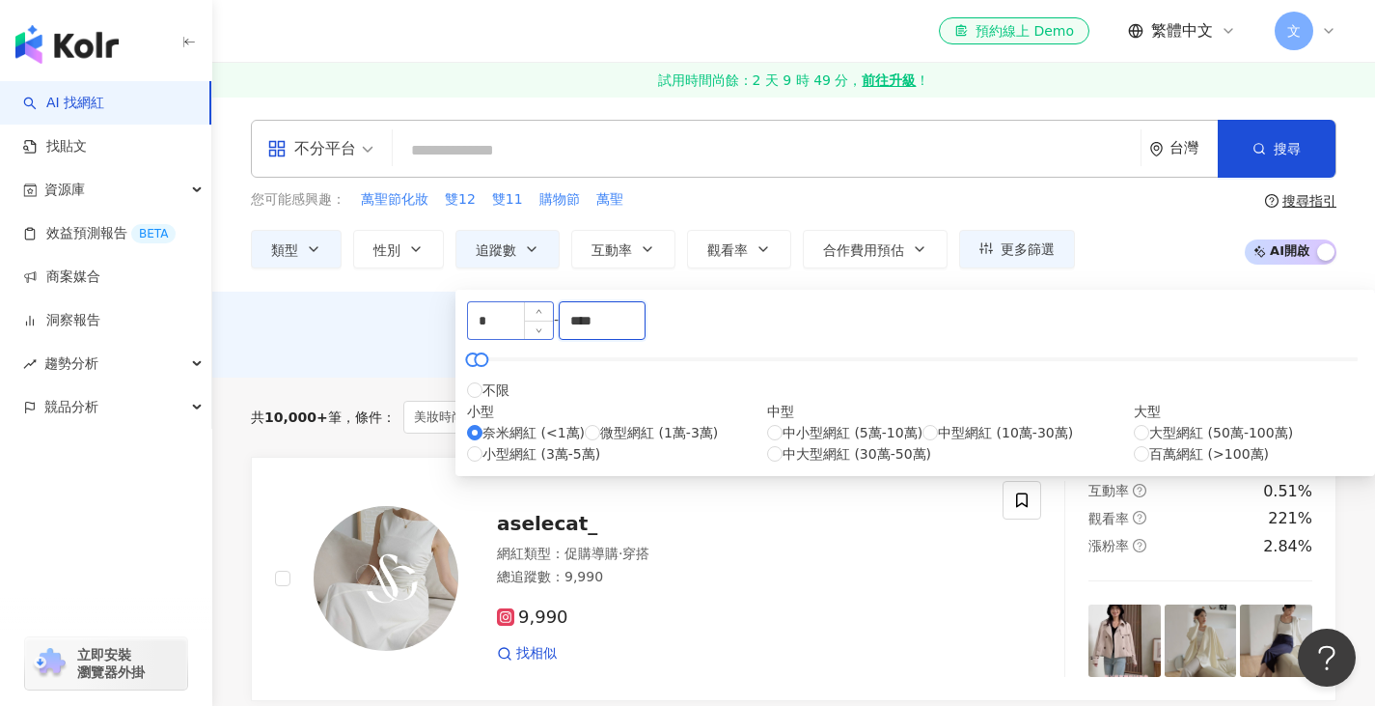
drag, startPoint x: 761, startPoint y: 333, endPoint x: 665, endPoint y: 340, distance: 95.8
click at [671, 340] on div "* - **** 不限 小型 奈米網紅 (<1萬) 微型網紅 (1萬-3萬) 小型網紅 (3萬-5萬) 中型 中小型網紅 (5萬-10萬) 中型網紅 (10萬…" at bounding box center [915, 382] width 897 height 163
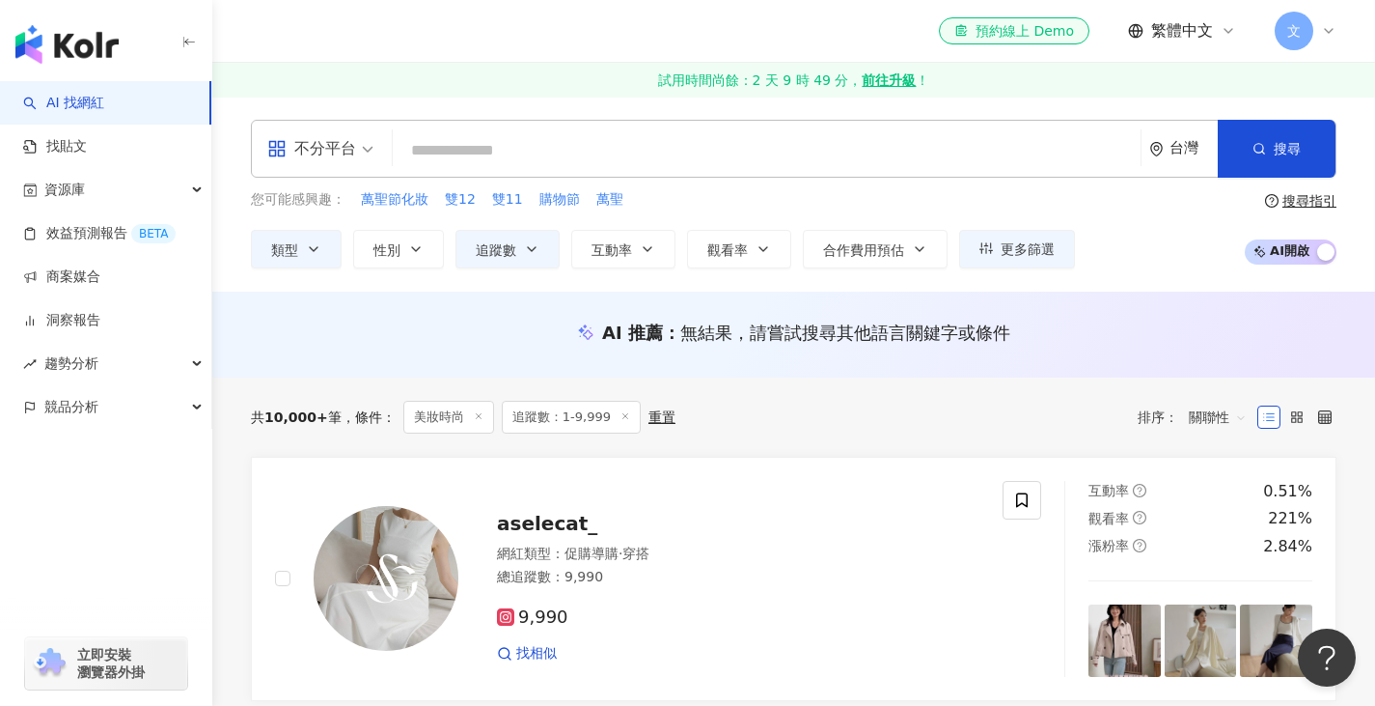
click at [1165, 282] on div "不分平台 台灣 搜尋 您可能感興趣： 萬聖節化妝 雙12 雙11 購物節 萬聖 類型 性別 追蹤數 互動率 觀看率 合作費用預估 更多篩選 * - **** …" at bounding box center [793, 194] width 1163 height 195
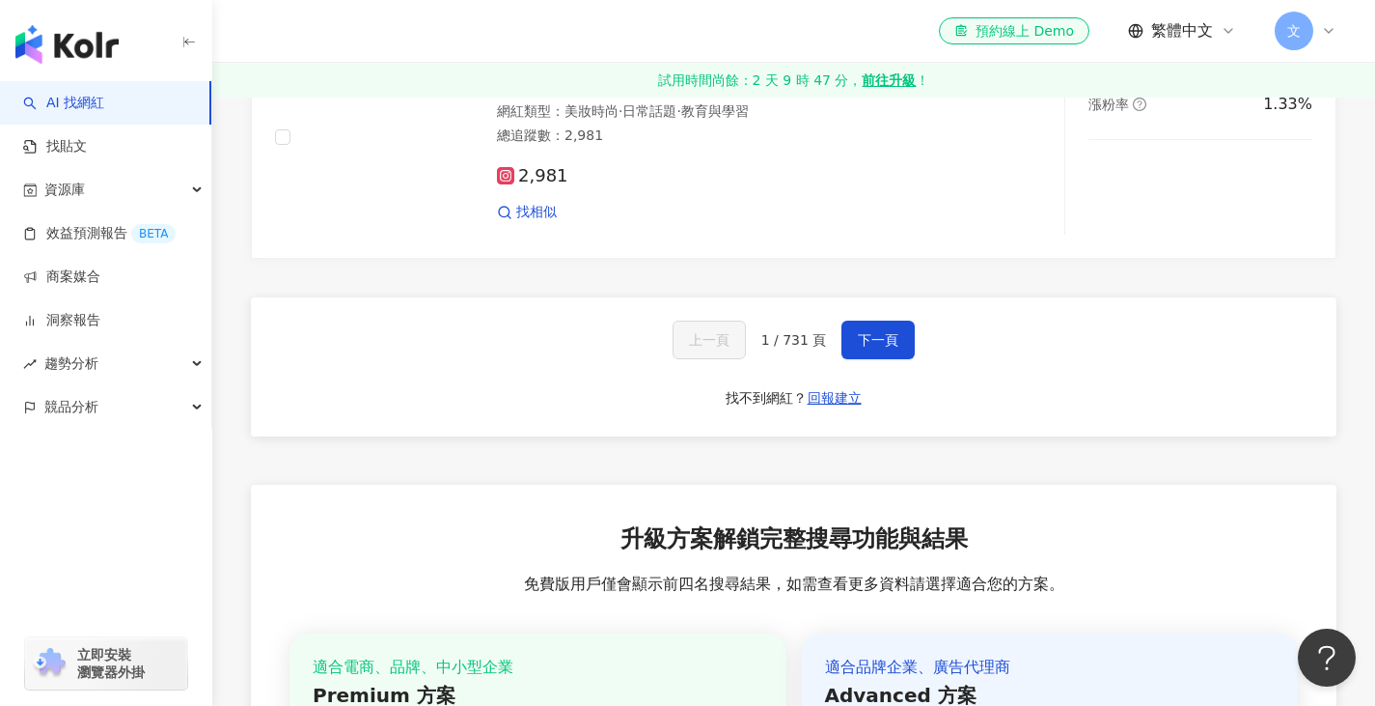
scroll to position [3378, 0]
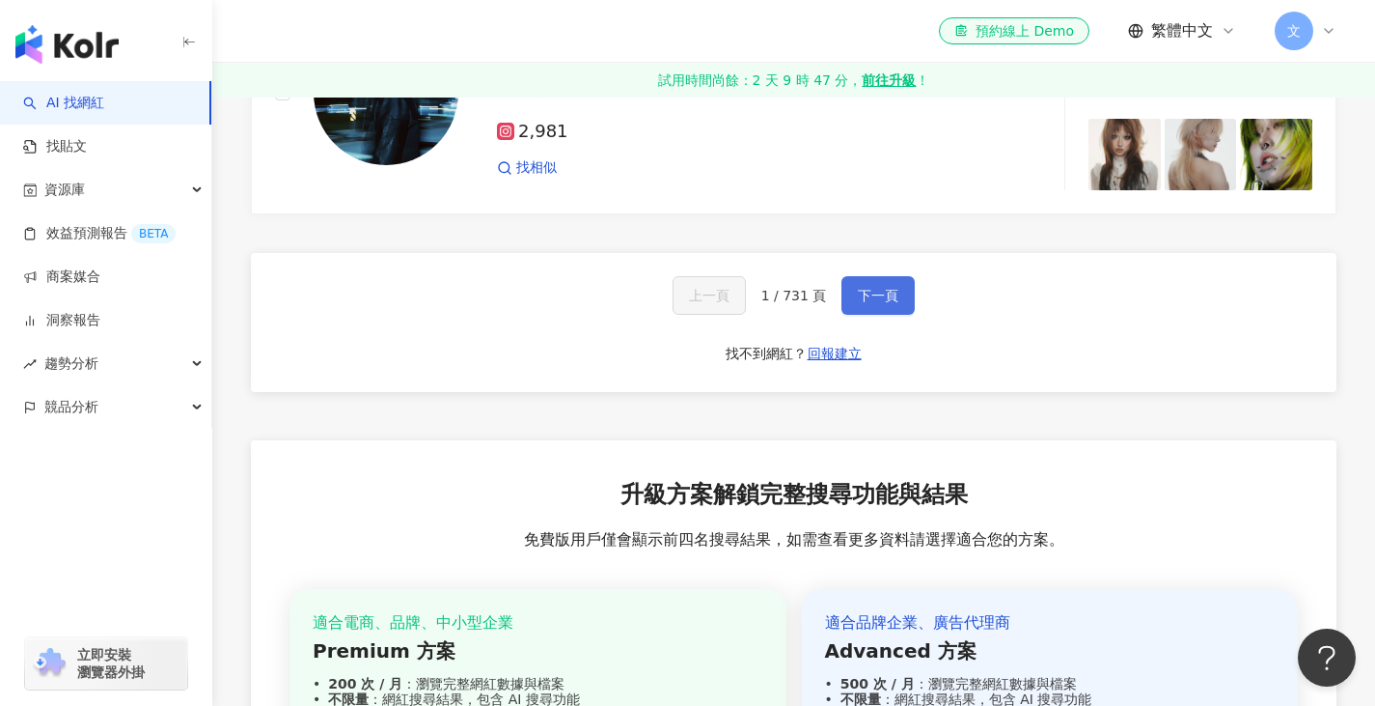
click at [872, 303] on span "下一頁" at bounding box center [878, 295] width 41 height 15
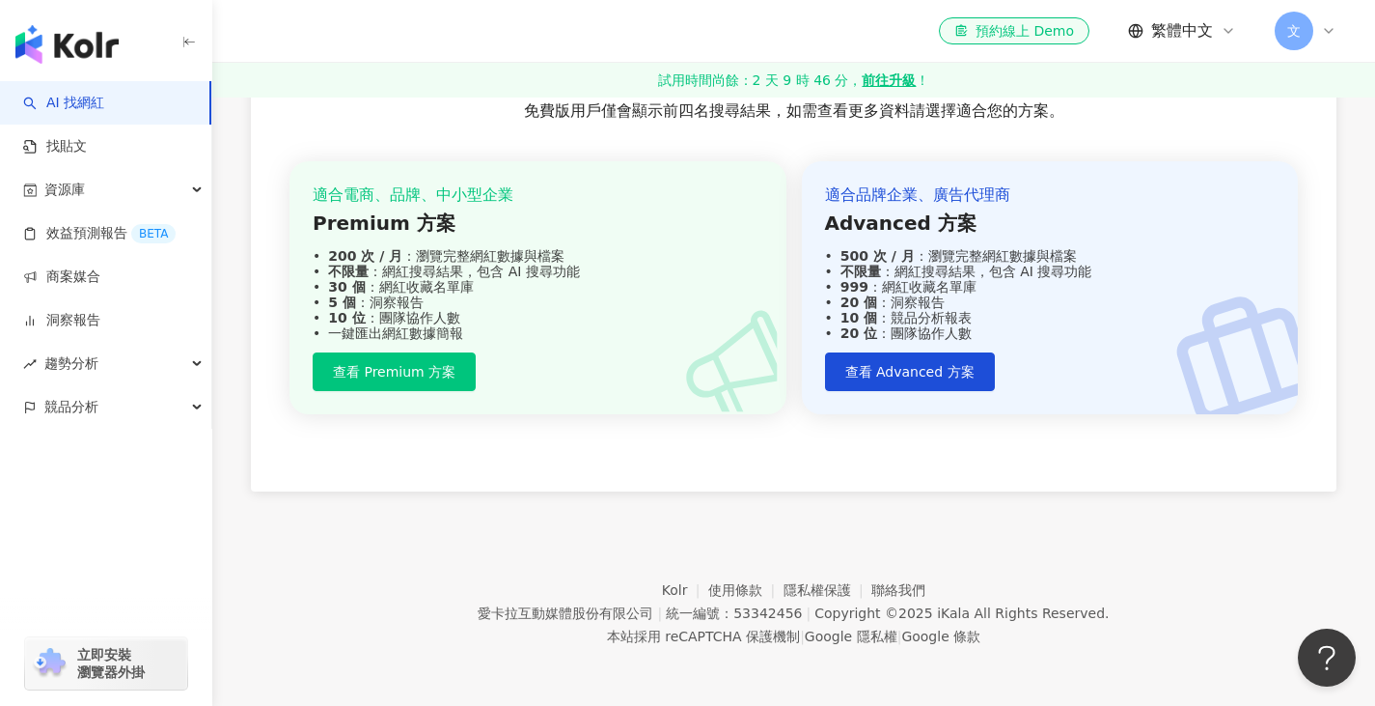
scroll to position [3432, 0]
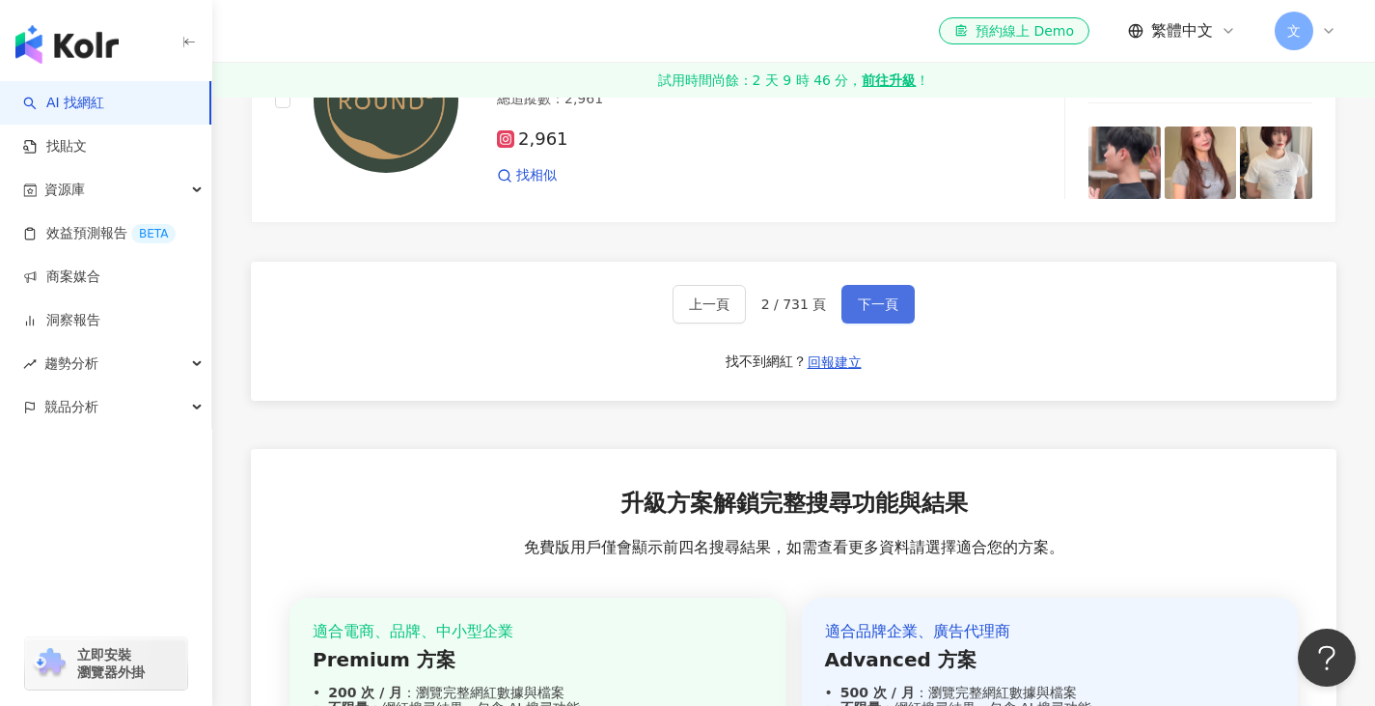
click at [866, 312] on span "下一頁" at bounding box center [878, 303] width 41 height 15
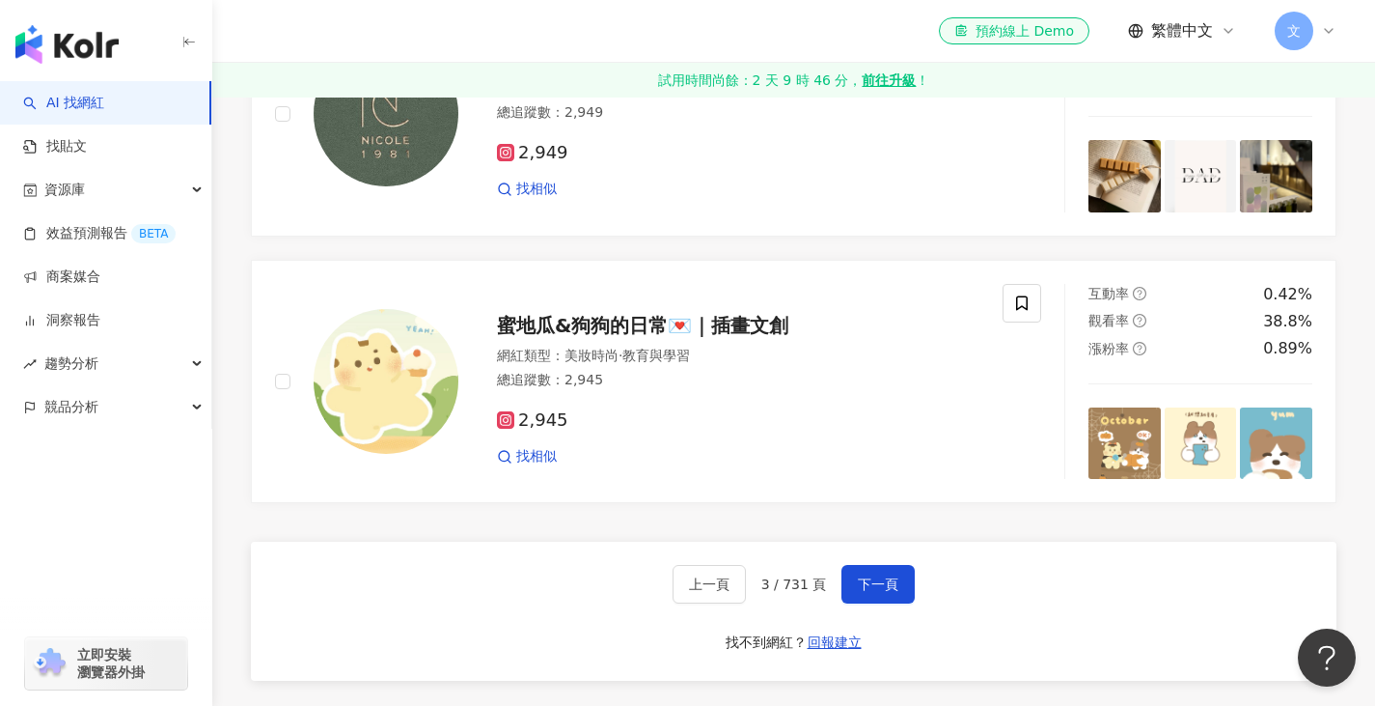
scroll to position [3217, 0]
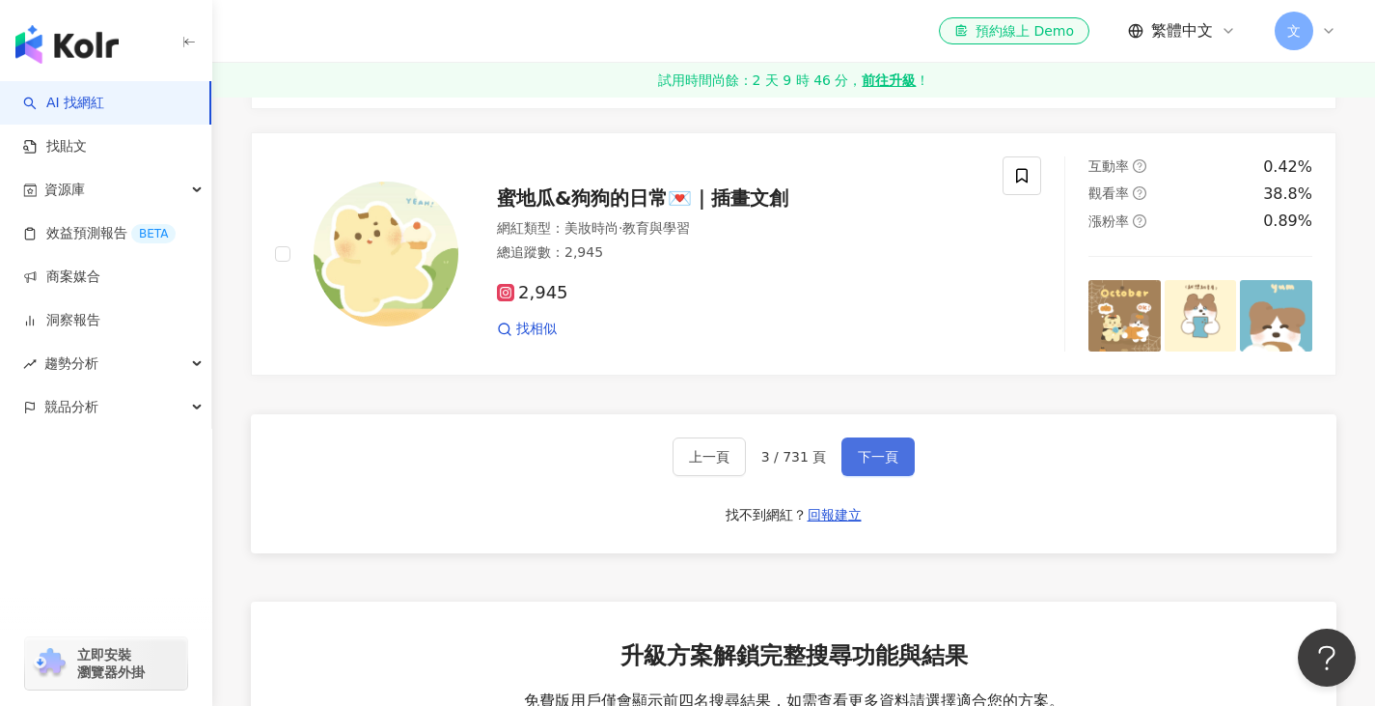
click at [878, 464] on span "下一頁" at bounding box center [878, 456] width 41 height 15
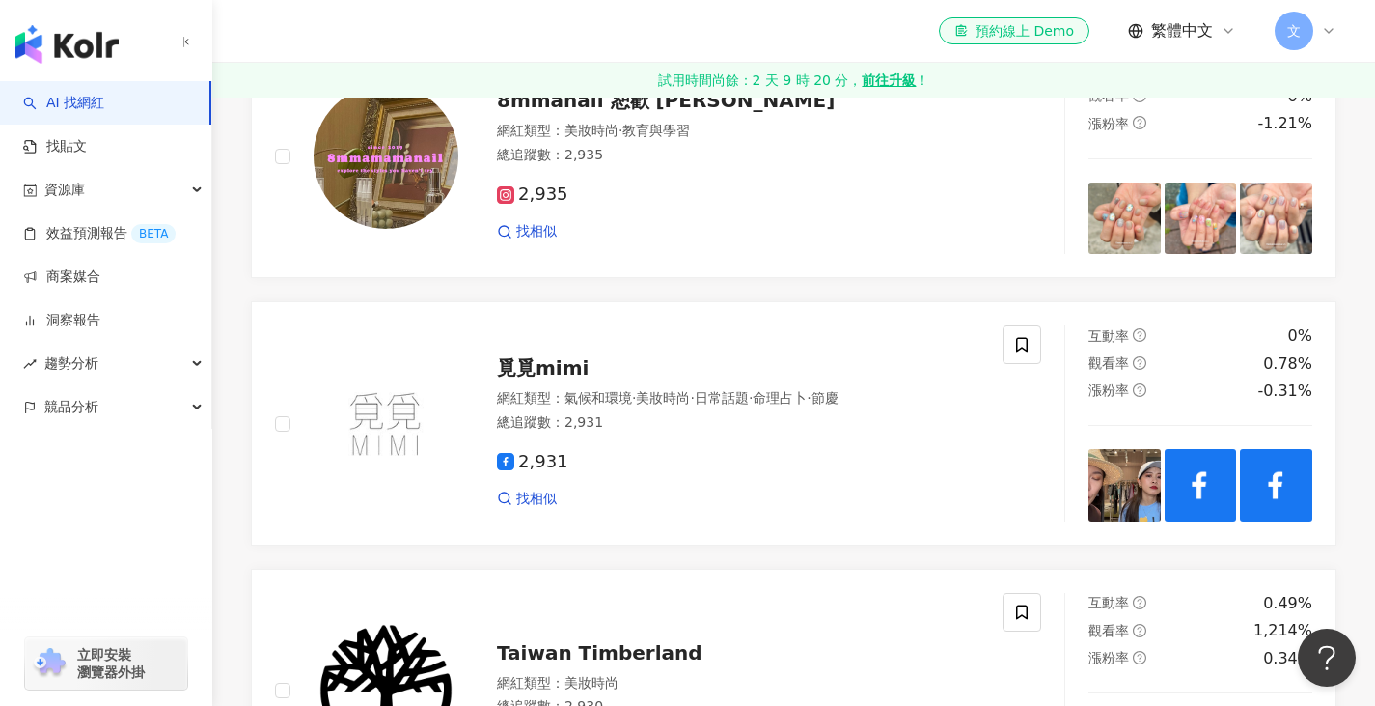
scroll to position [2413, 0]
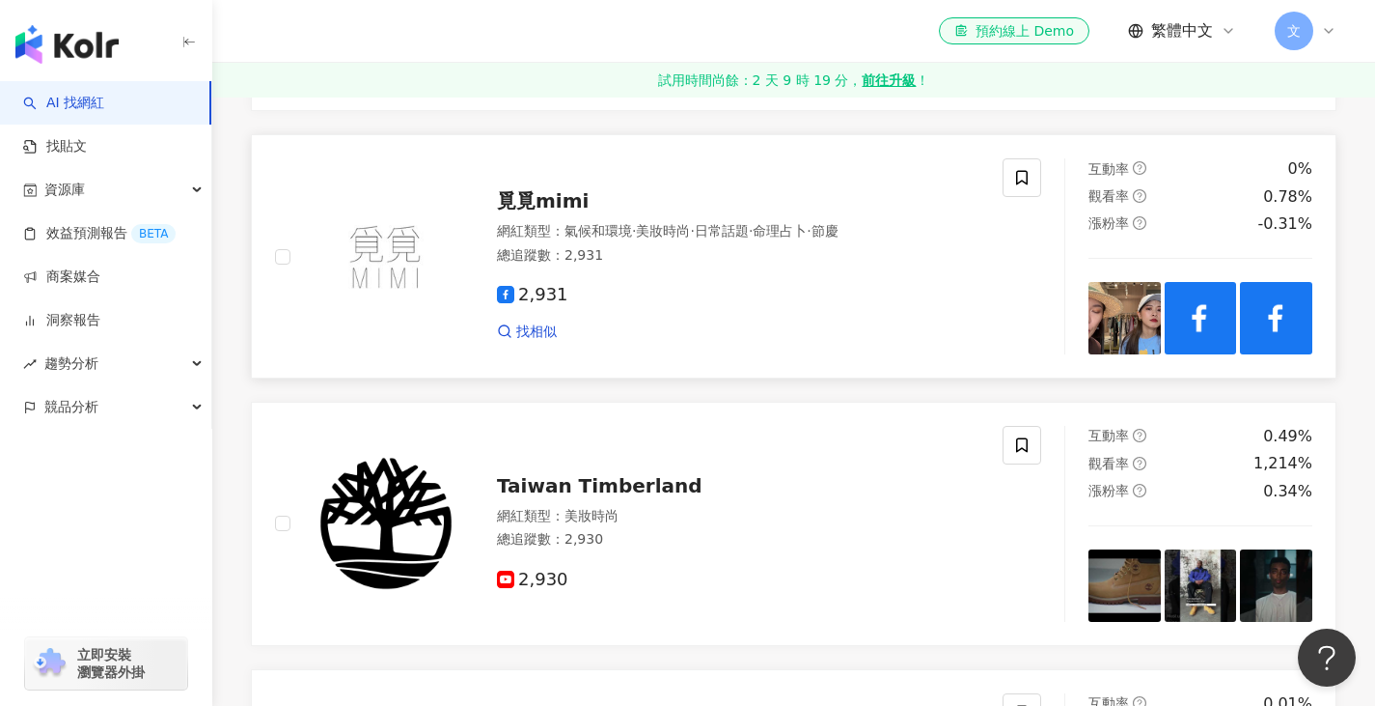
click at [579, 212] on span "覓覓mimi" at bounding box center [543, 200] width 92 height 23
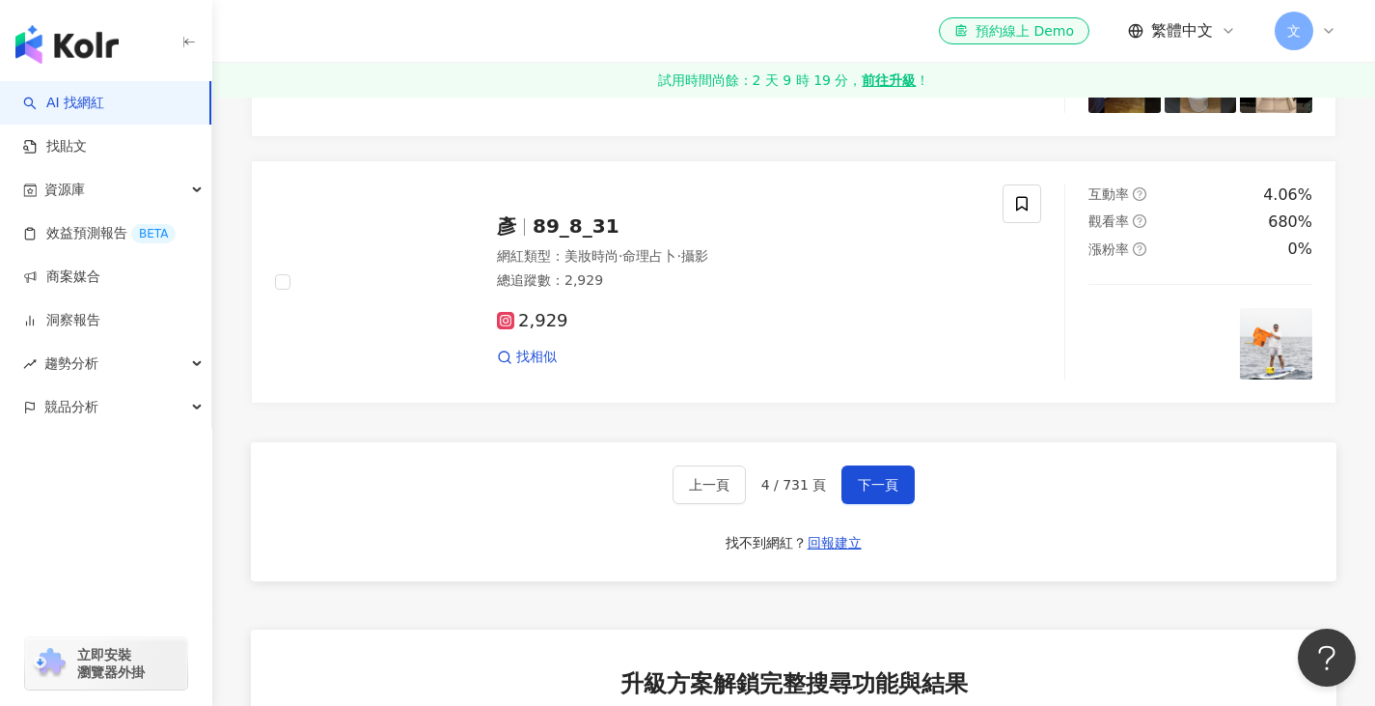
scroll to position [3217, 0]
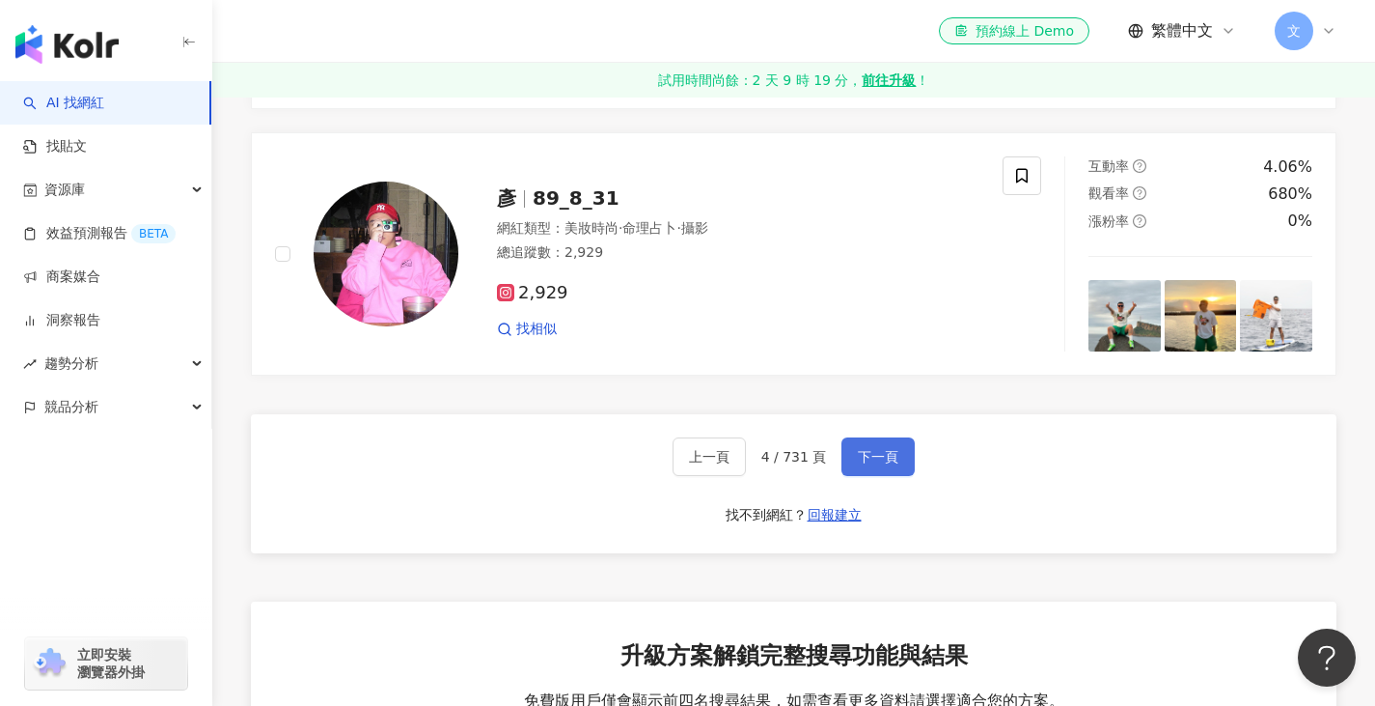
click at [897, 476] on button "下一頁" at bounding box center [878, 456] width 73 height 39
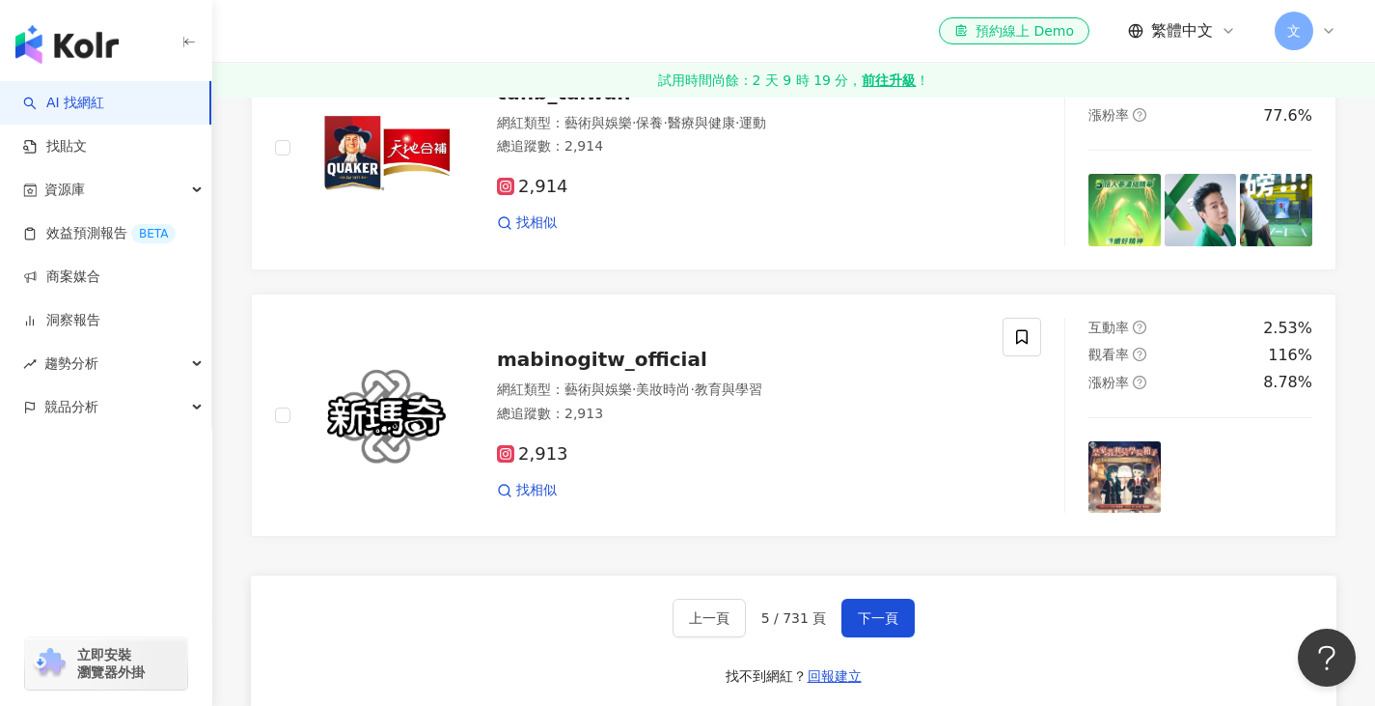
scroll to position [3378, 0]
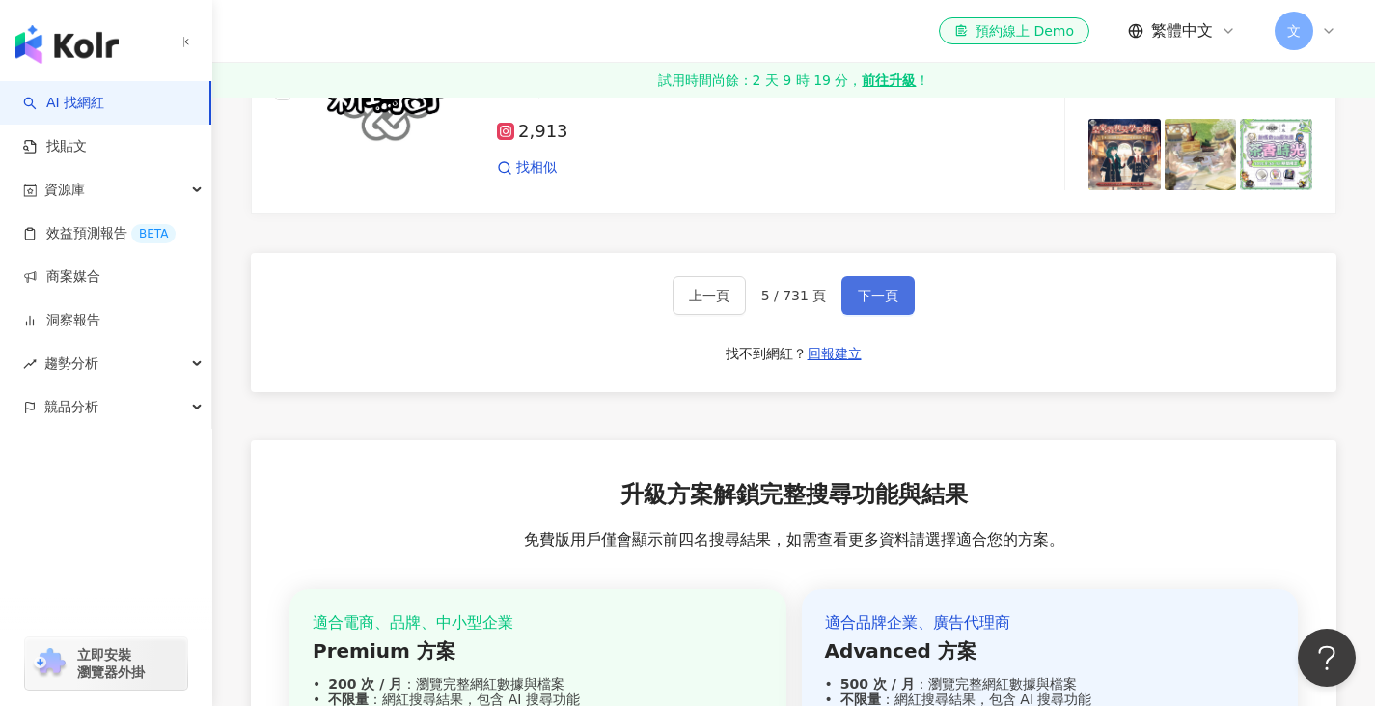
click at [870, 303] on span "下一頁" at bounding box center [878, 295] width 41 height 15
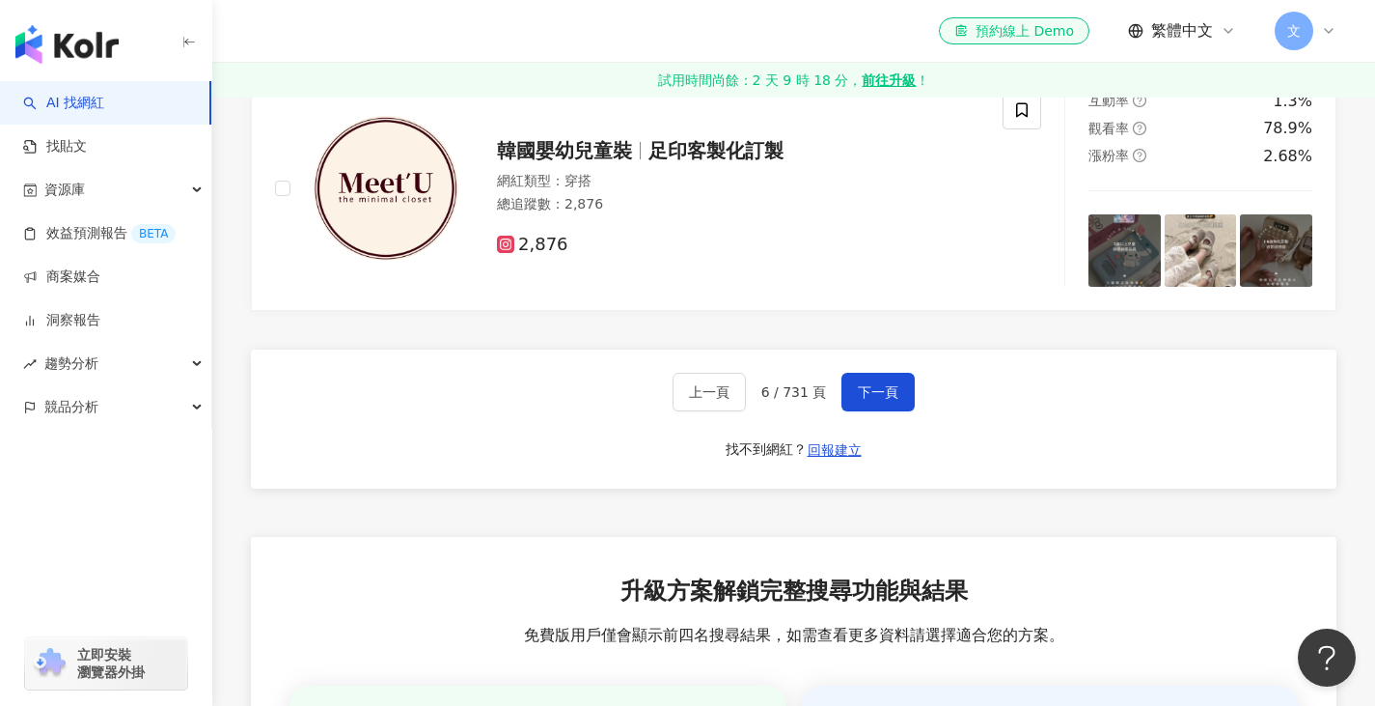
scroll to position [3398, 0]
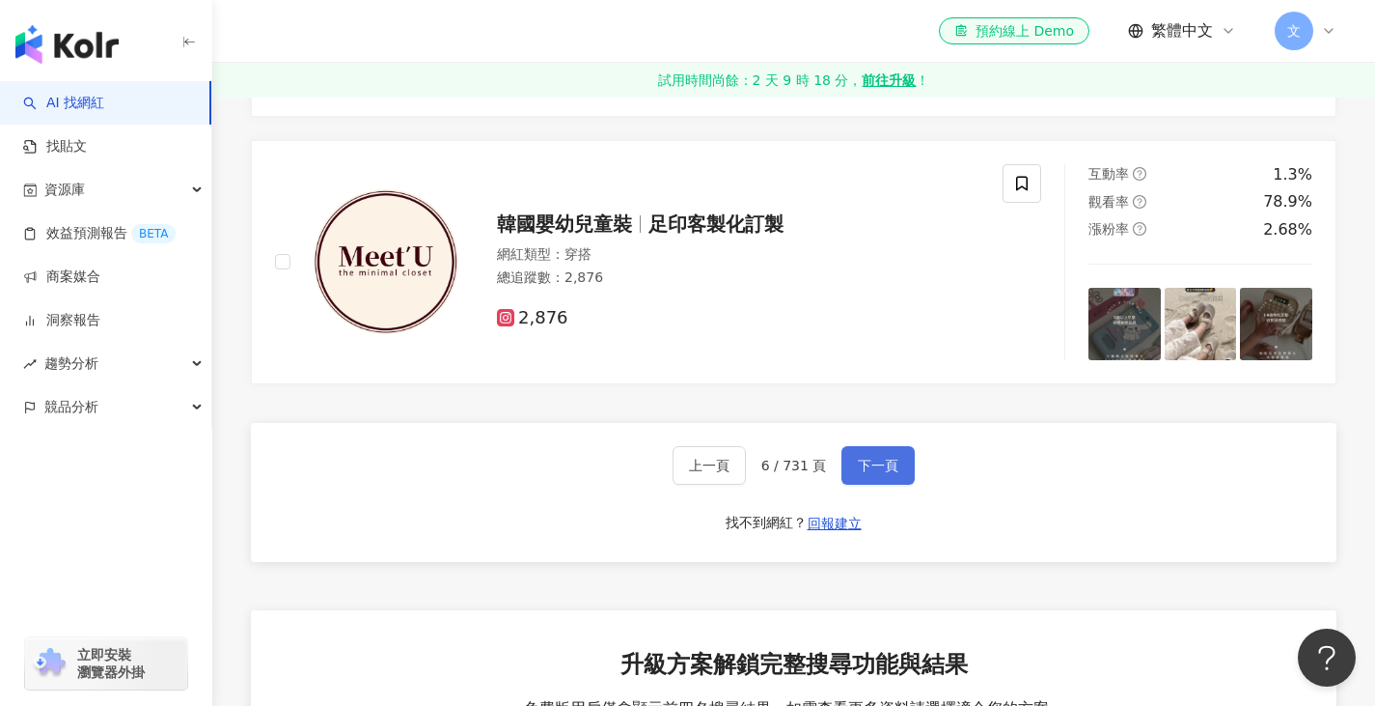
click at [877, 473] on span "下一頁" at bounding box center [878, 465] width 41 height 15
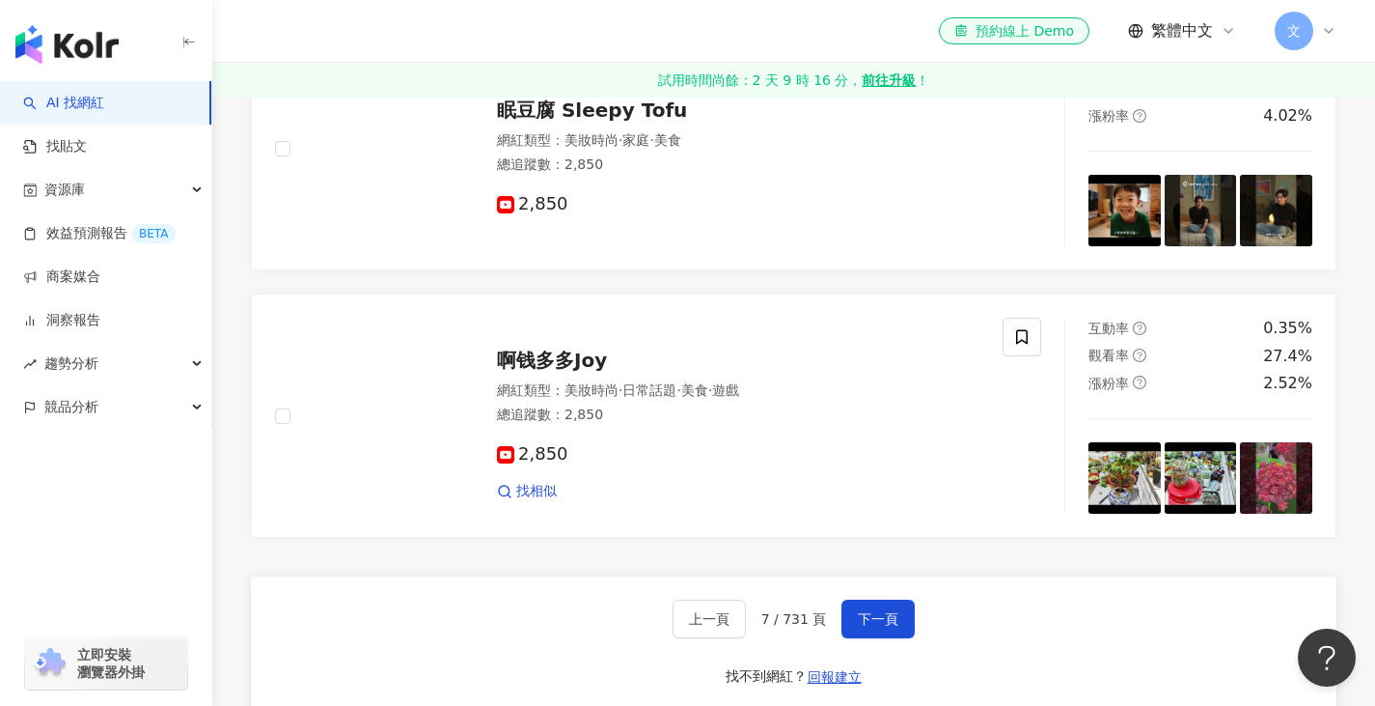
scroll to position [3217, 0]
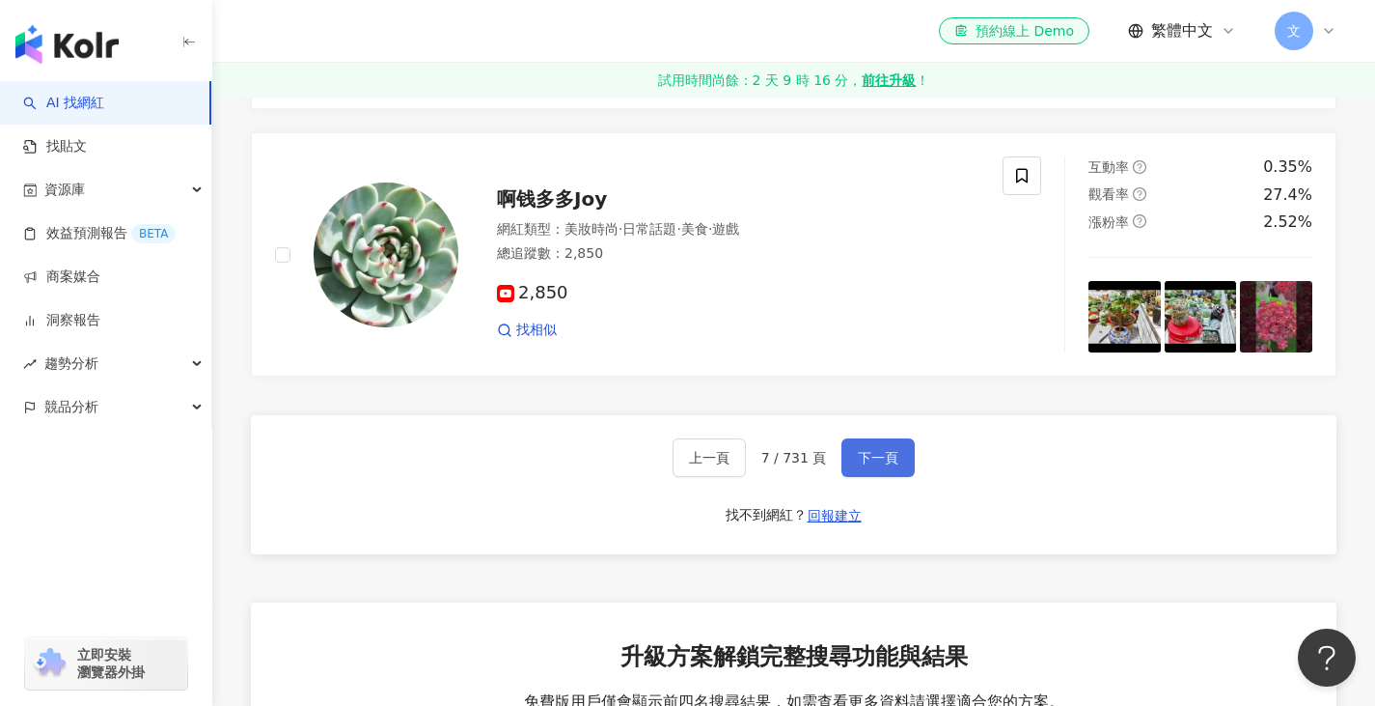
click at [891, 465] on span "下一頁" at bounding box center [878, 457] width 41 height 15
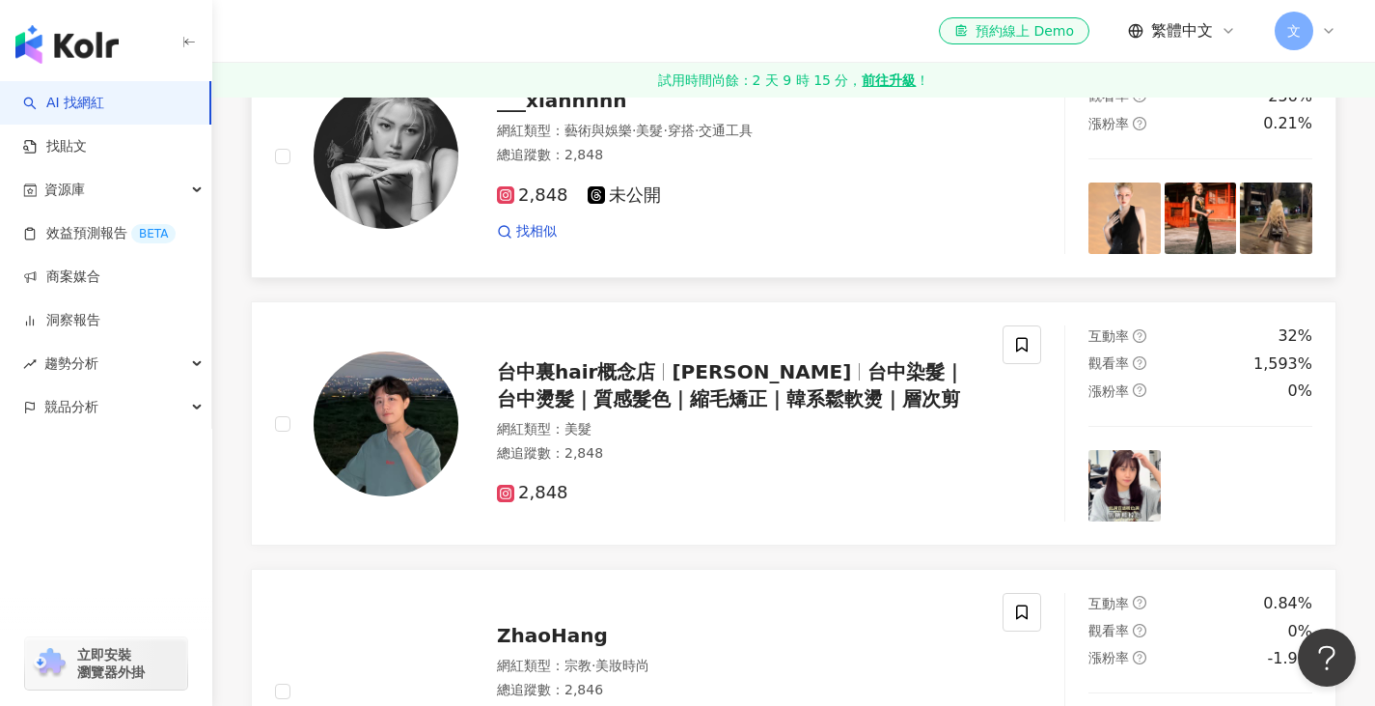
scroll to position [483, 0]
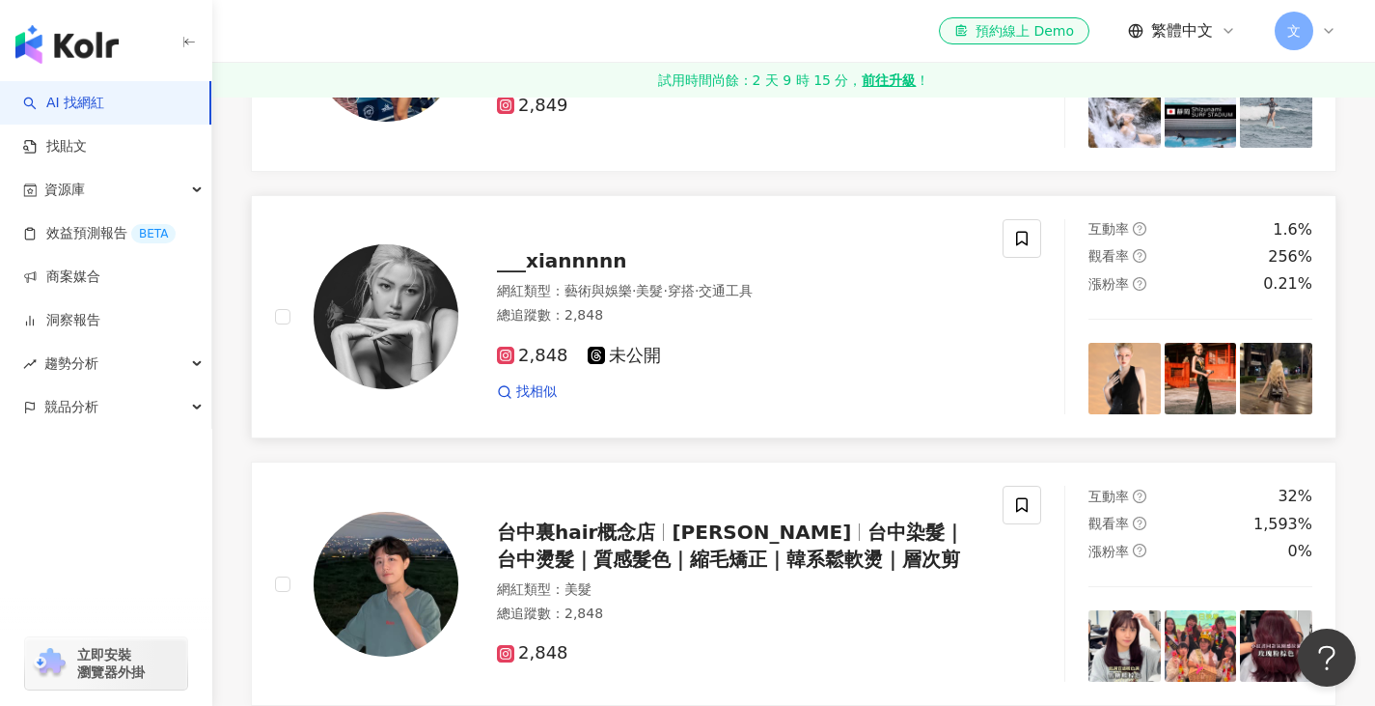
click at [594, 272] on span "___xiannnnn" at bounding box center [561, 260] width 129 height 23
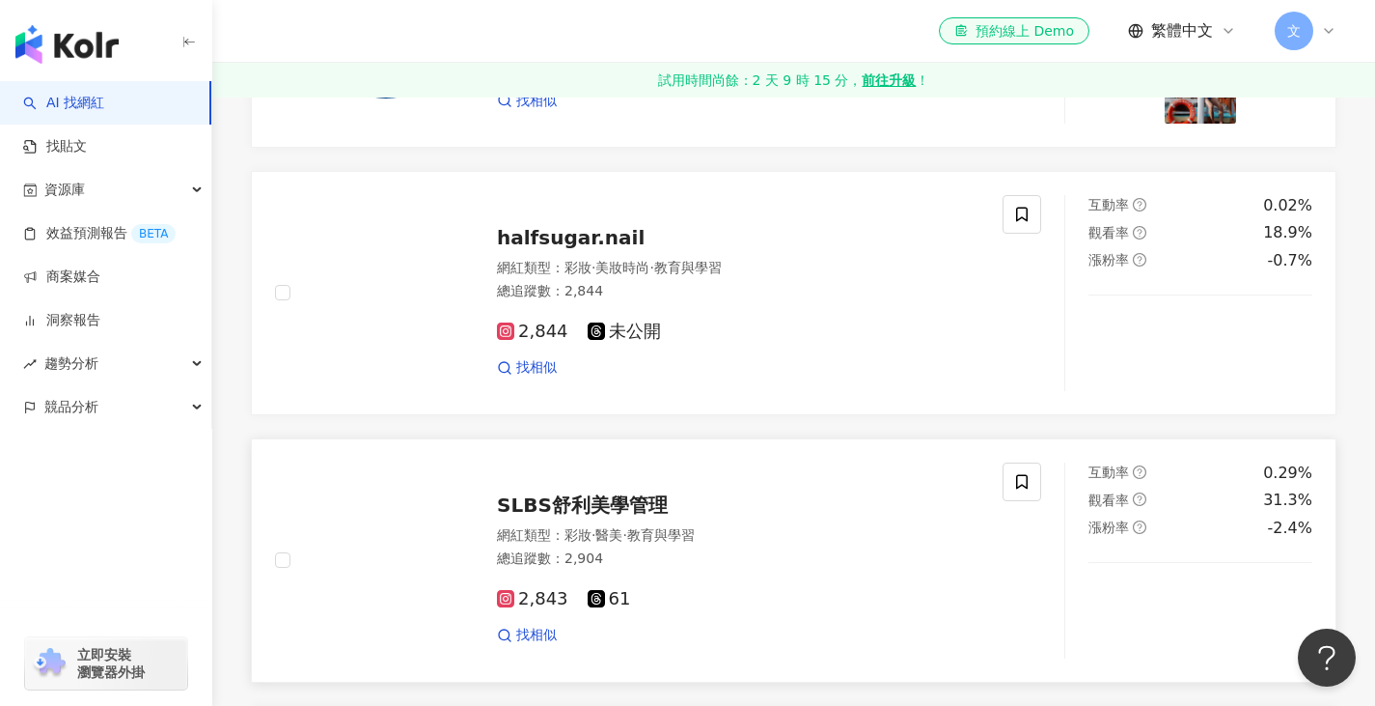
scroll to position [1287, 0]
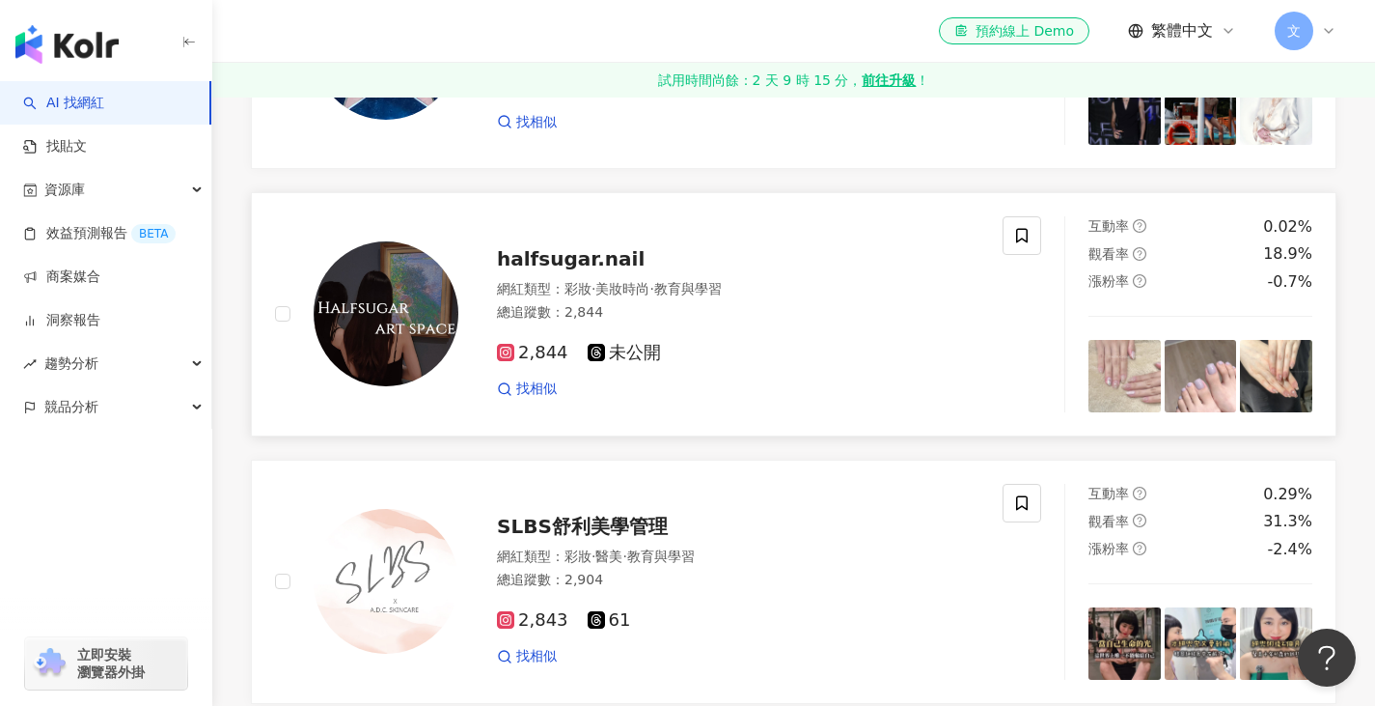
click at [566, 270] on span "halfsugar.nail" at bounding box center [571, 258] width 148 height 23
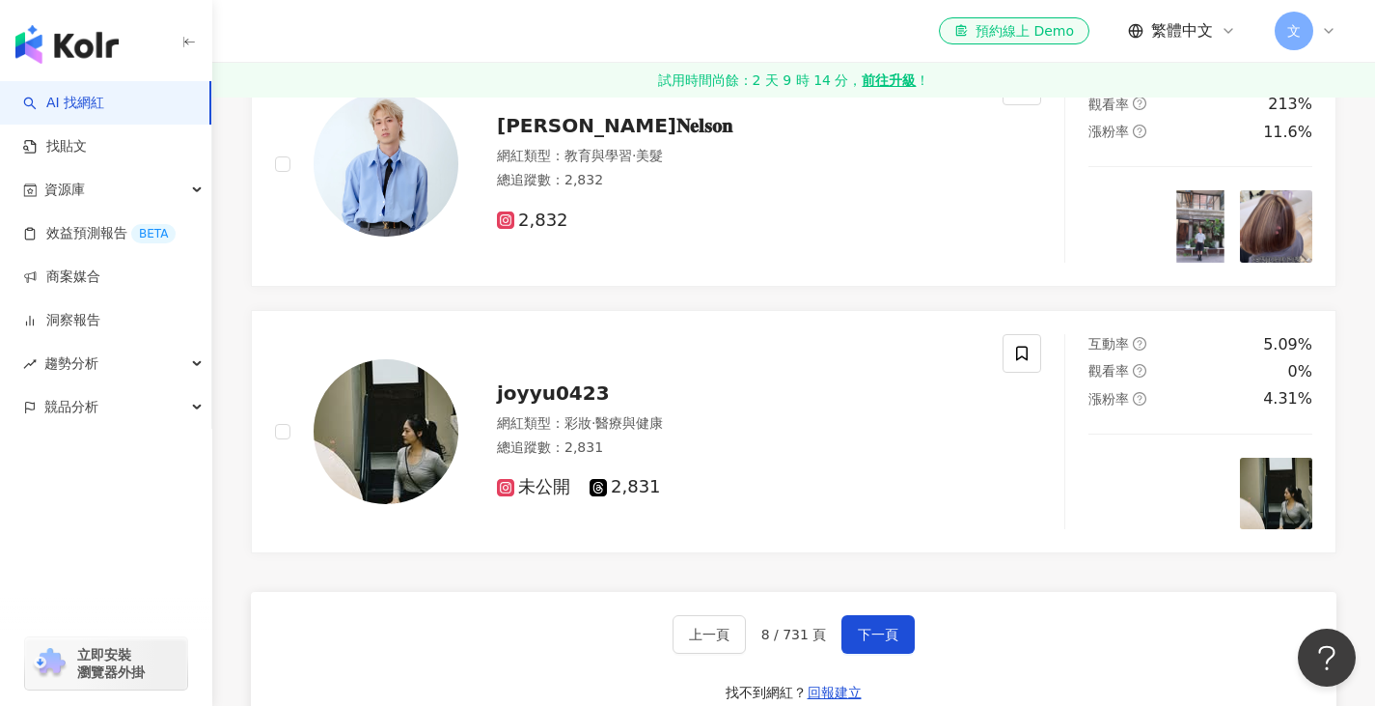
scroll to position [3217, 0]
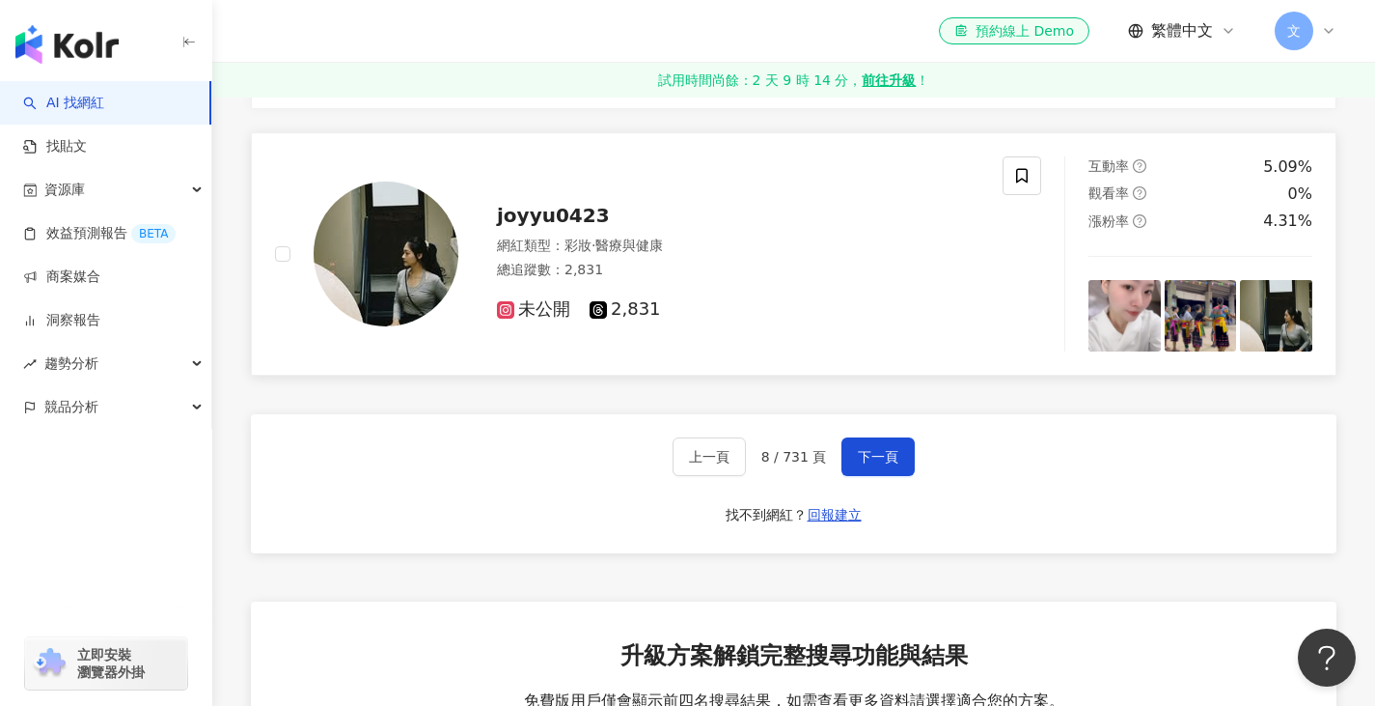
click at [535, 227] on span "joyyu0423" at bounding box center [553, 215] width 113 height 23
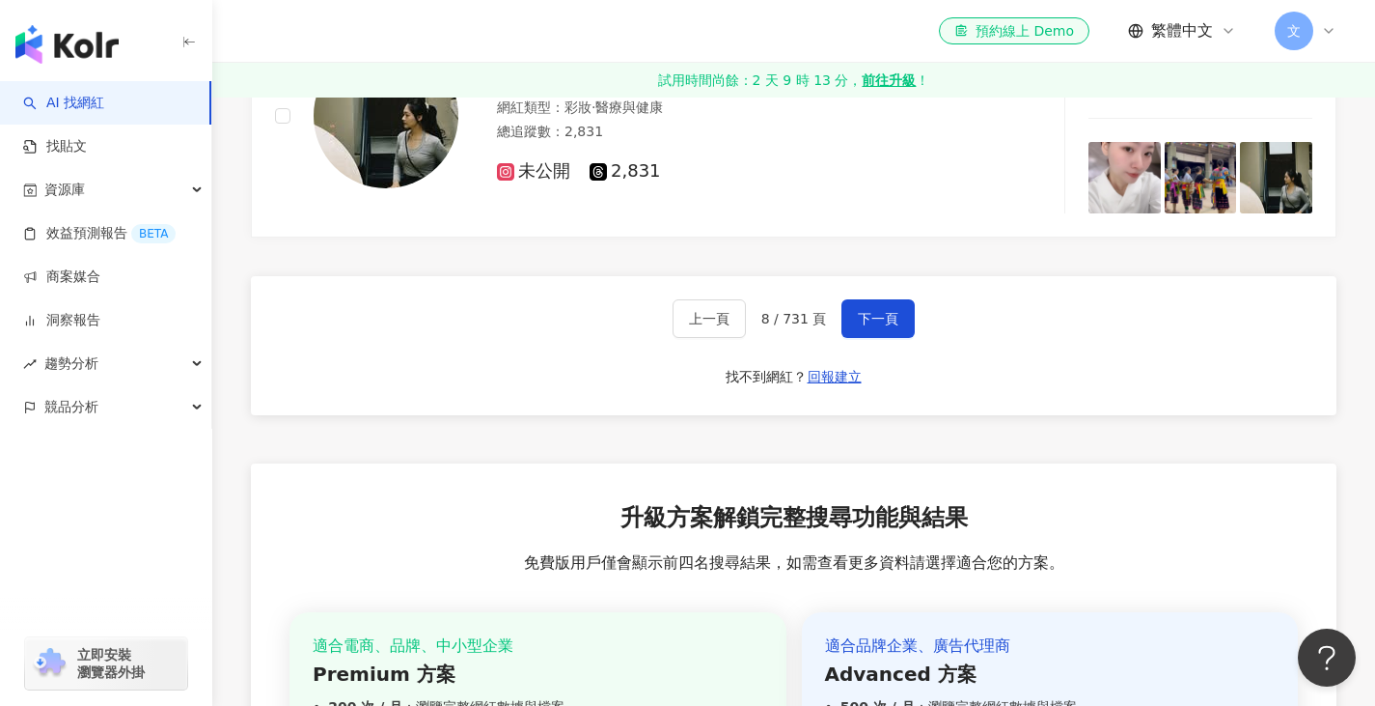
scroll to position [3378, 0]
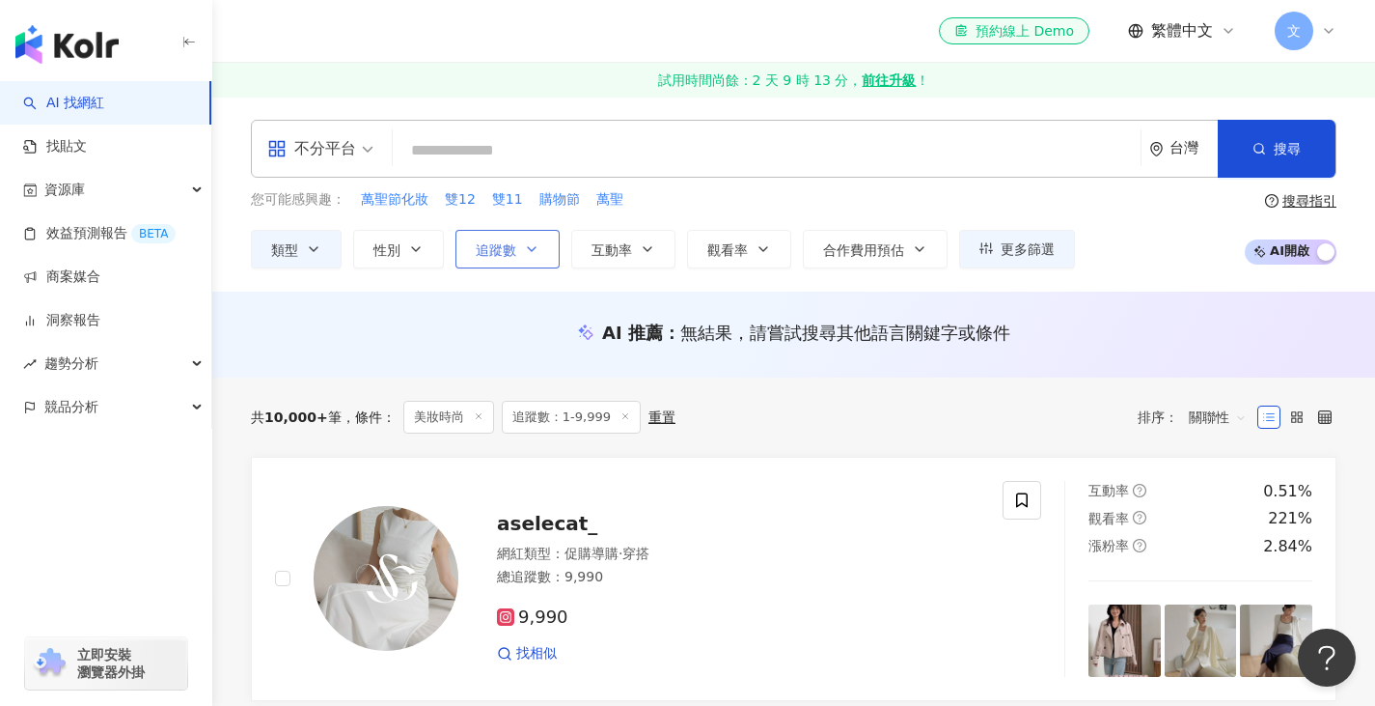
click at [516, 254] on button "追蹤數" at bounding box center [508, 249] width 104 height 39
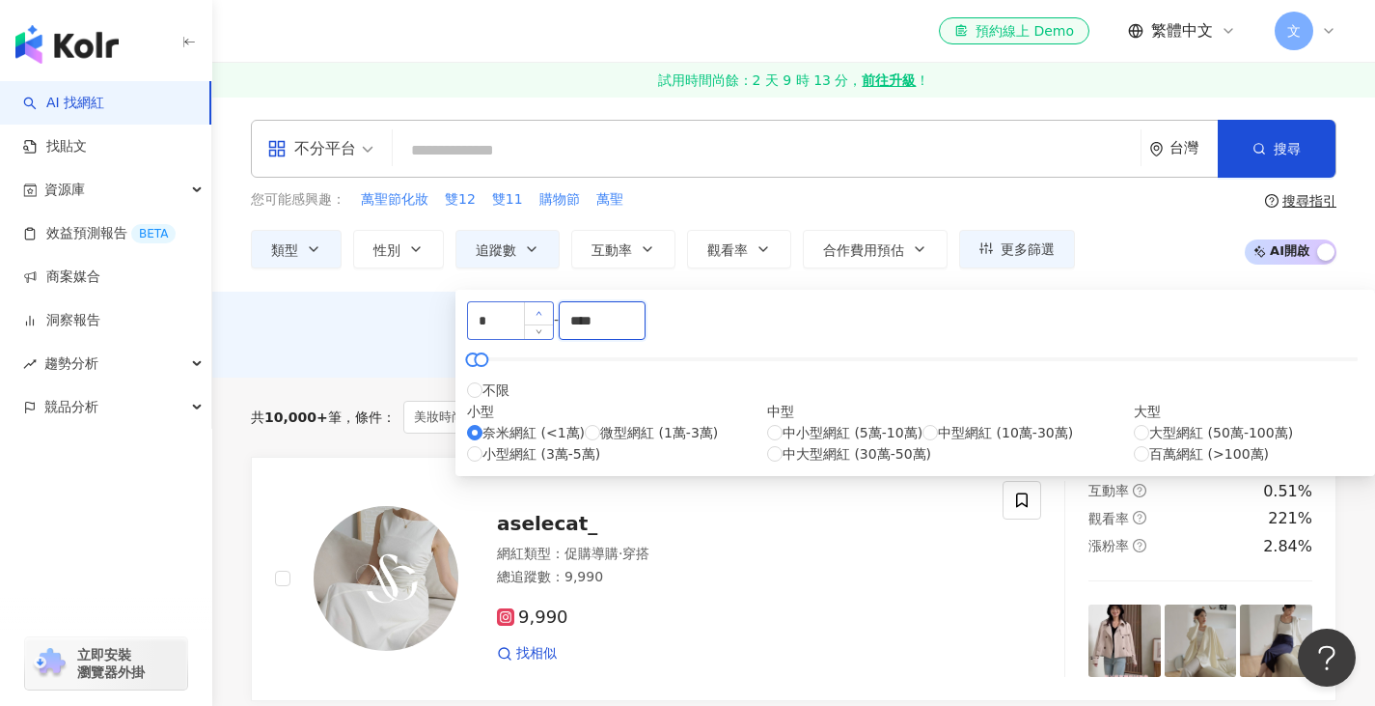
drag, startPoint x: 832, startPoint y: 328, endPoint x: 707, endPoint y: 326, distance: 125.5
click at [707, 326] on div "* - **** 不限 小型 奈米網紅 (<1萬) 微型網紅 (1萬-3萬) 小型網紅 (3萬-5萬) 中型 中小型網紅 (5萬-10萬) 中型網紅 (10萬…" at bounding box center [915, 382] width 897 height 163
type input "****"
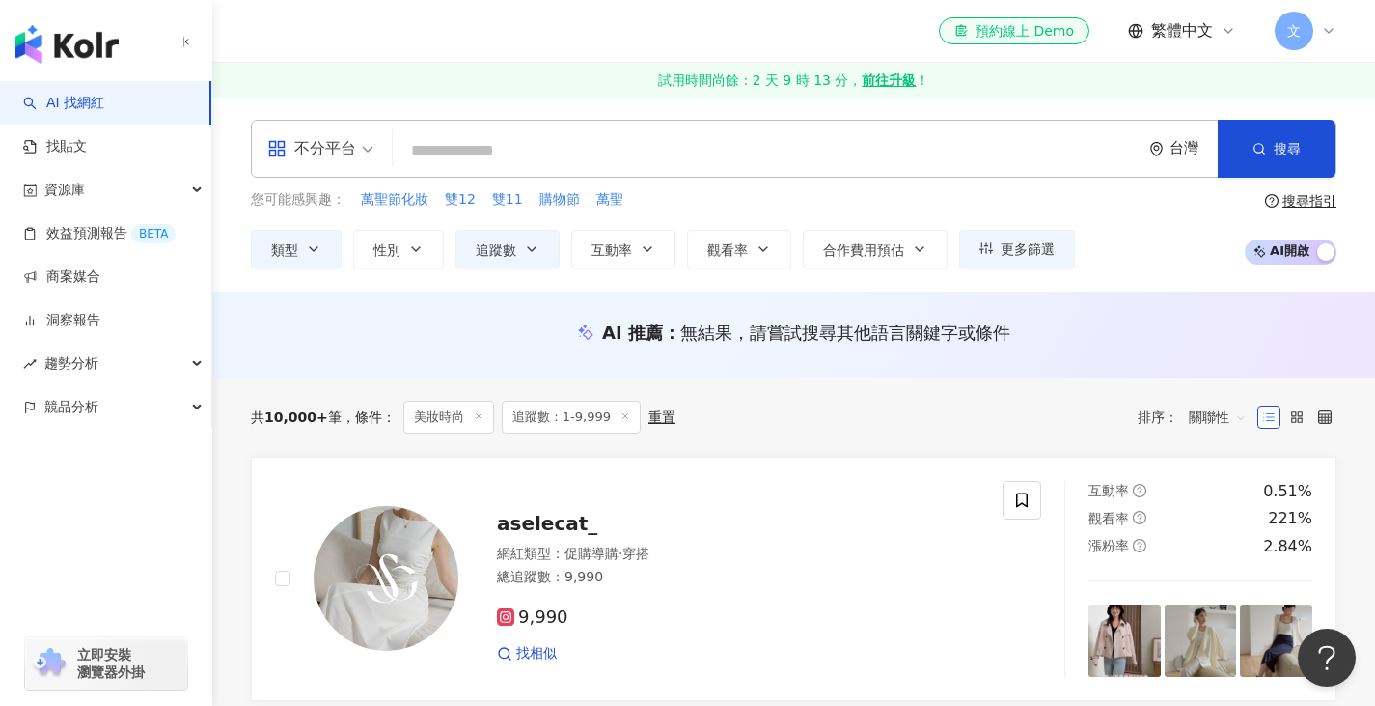
click at [1128, 311] on div "AI 推薦 ： 無結果，請嘗試搜尋其他語言關鍵字或條件" at bounding box center [793, 334] width 1163 height 86
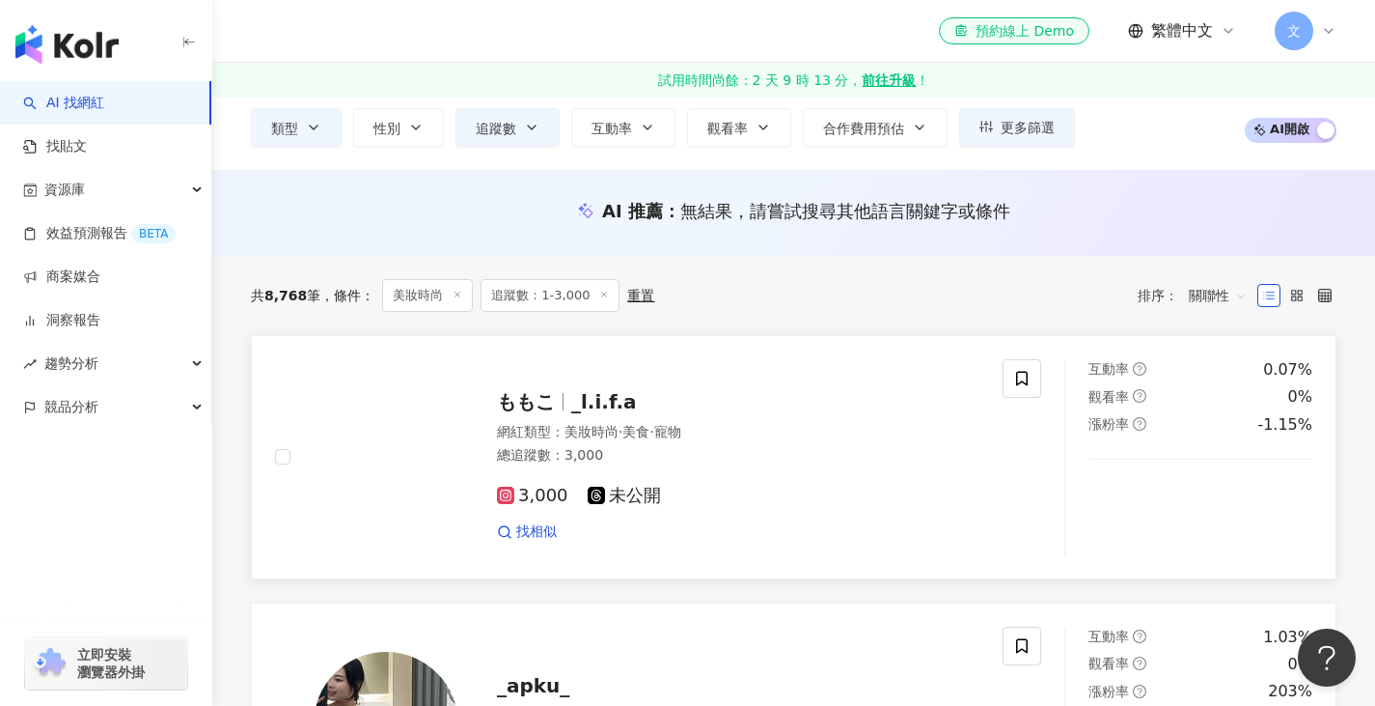
scroll to position [160, 0]
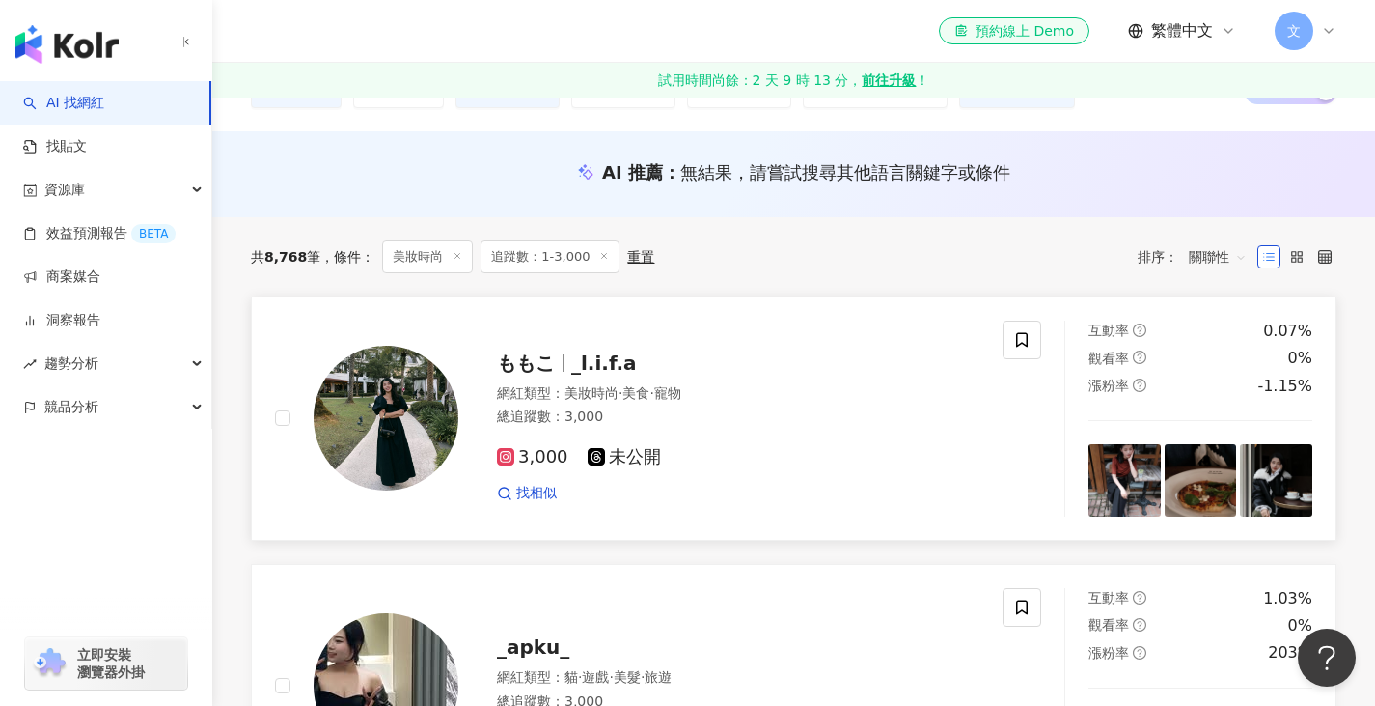
click at [600, 369] on span "_l.i.f.a" at bounding box center [604, 362] width 66 height 23
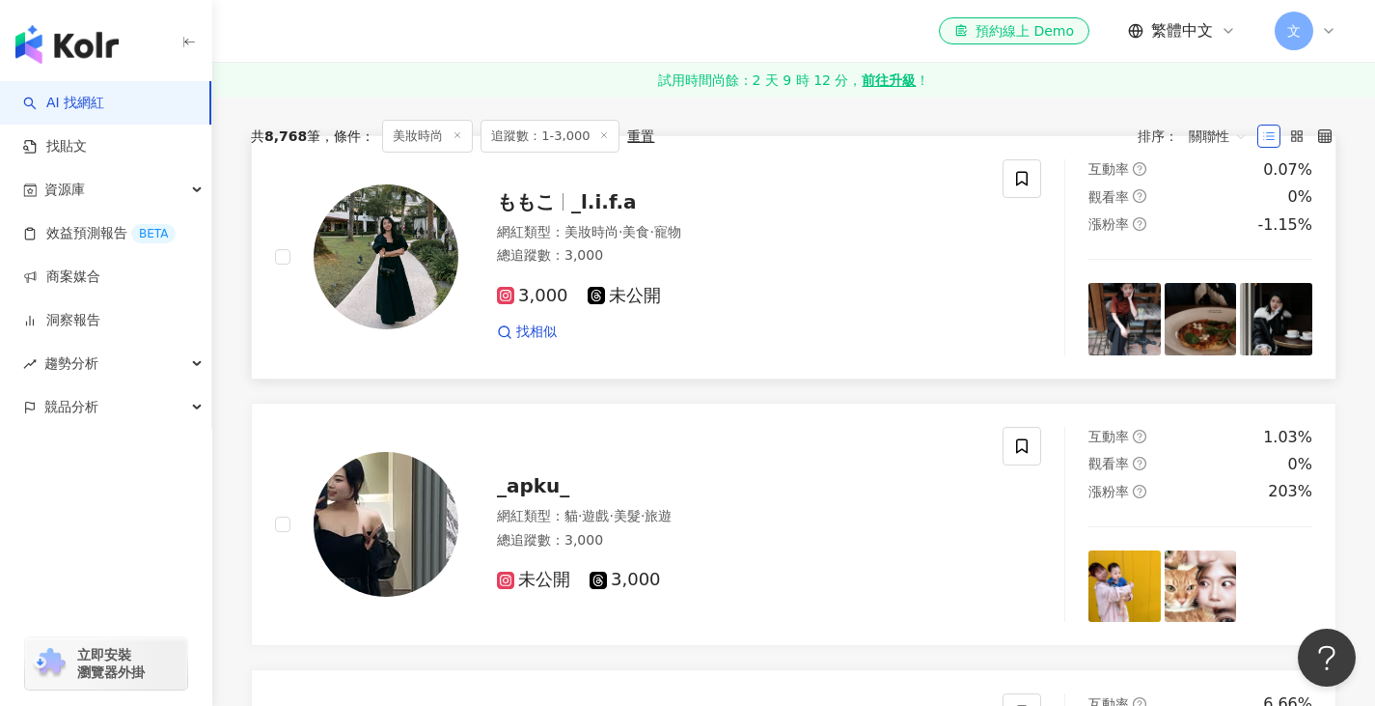
scroll to position [0, 0]
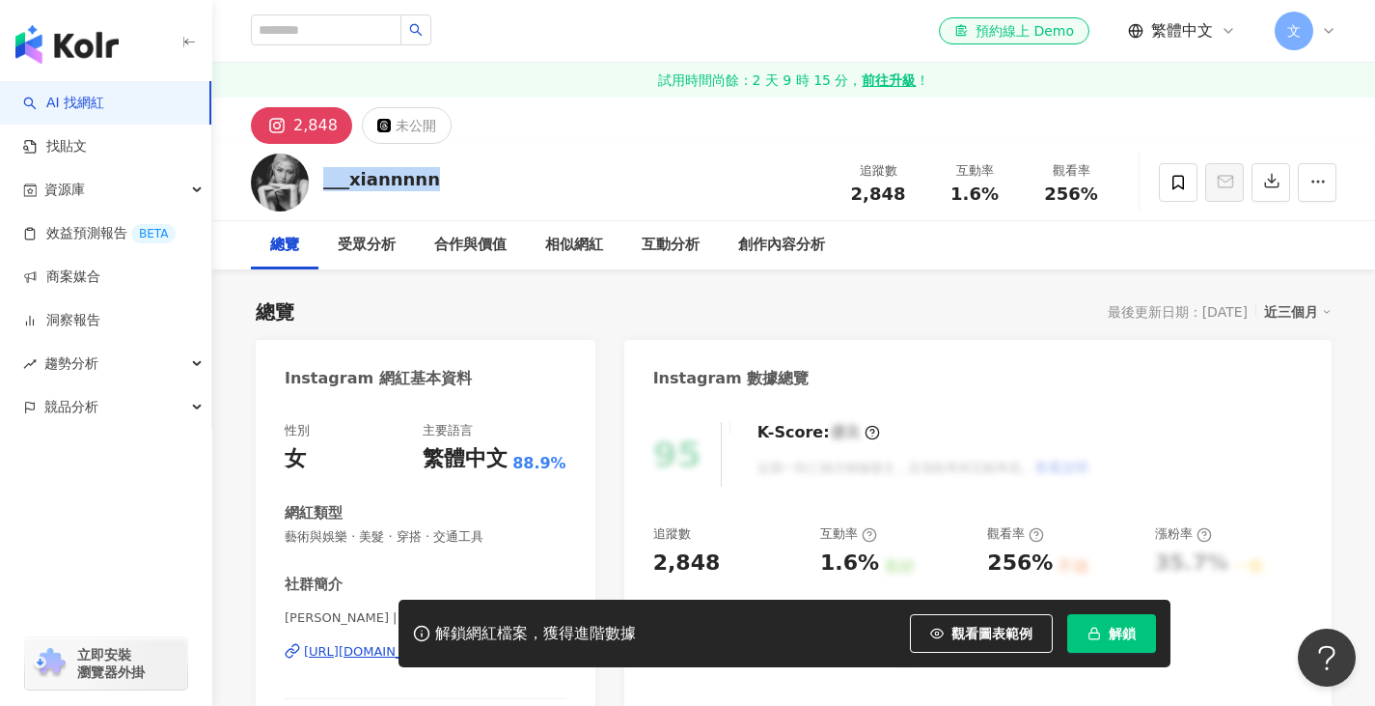
drag, startPoint x: 323, startPoint y: 185, endPoint x: 457, endPoint y: 185, distance: 133.2
click at [457, 185] on div "___xiannnnn 追蹤數 2,848 互動率 1.6% 觀看率 256%" at bounding box center [793, 182] width 1163 height 76
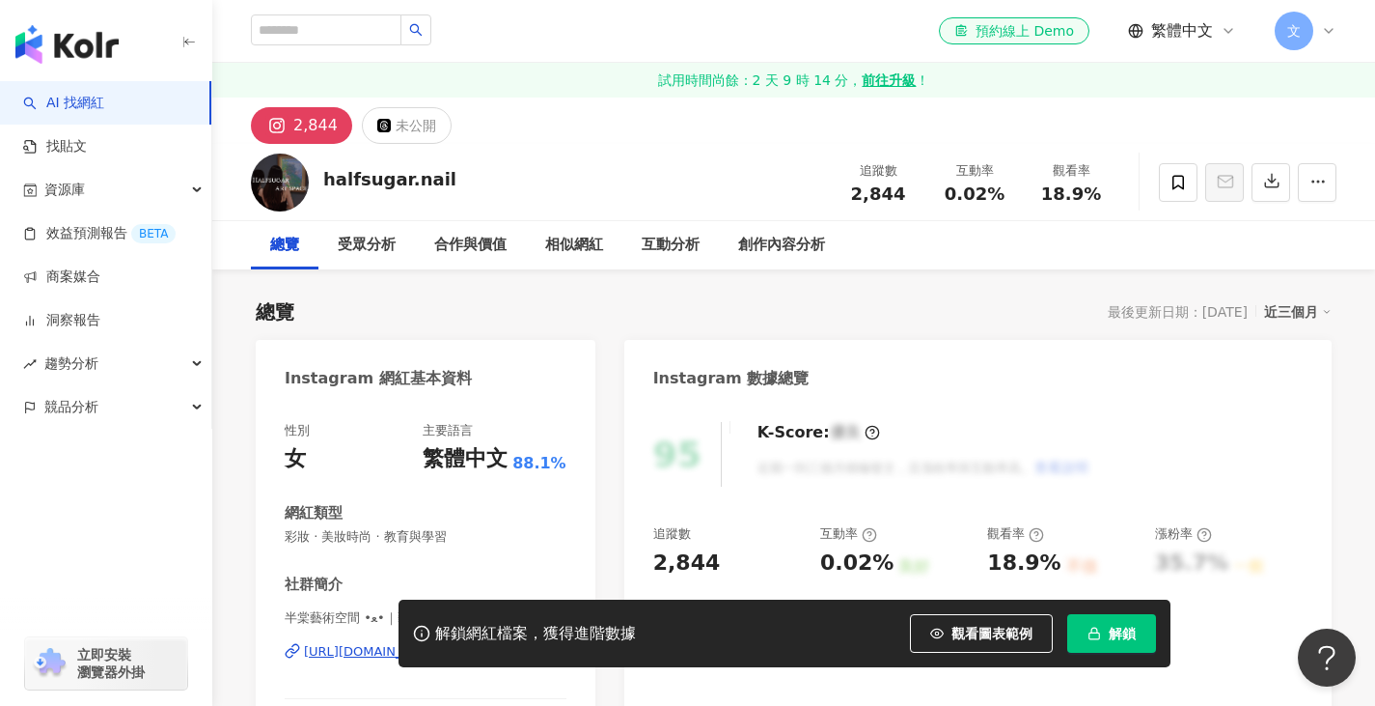
drag, startPoint x: 452, startPoint y: 186, endPoint x: 421, endPoint y: 187, distance: 30.9
click at [469, 185] on div "halfsugar.nail 追蹤數 2,844 互動率 0.02% 觀看率 18.9%" at bounding box center [793, 182] width 1163 height 76
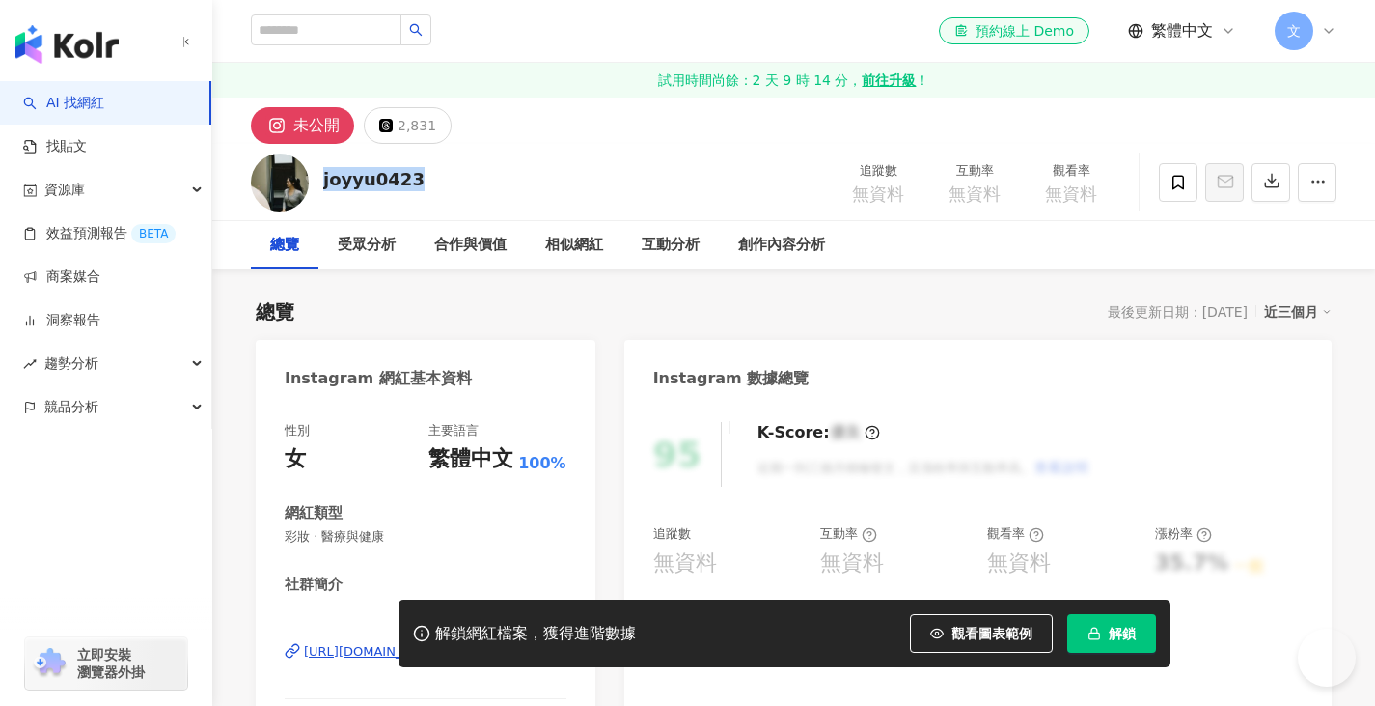
drag, startPoint x: 319, startPoint y: 184, endPoint x: 430, endPoint y: 185, distance: 112.0
click at [433, 185] on div "joyyu0423 追蹤數 無資料 互動率 無資料 觀看率 無資料" at bounding box center [793, 182] width 1163 height 76
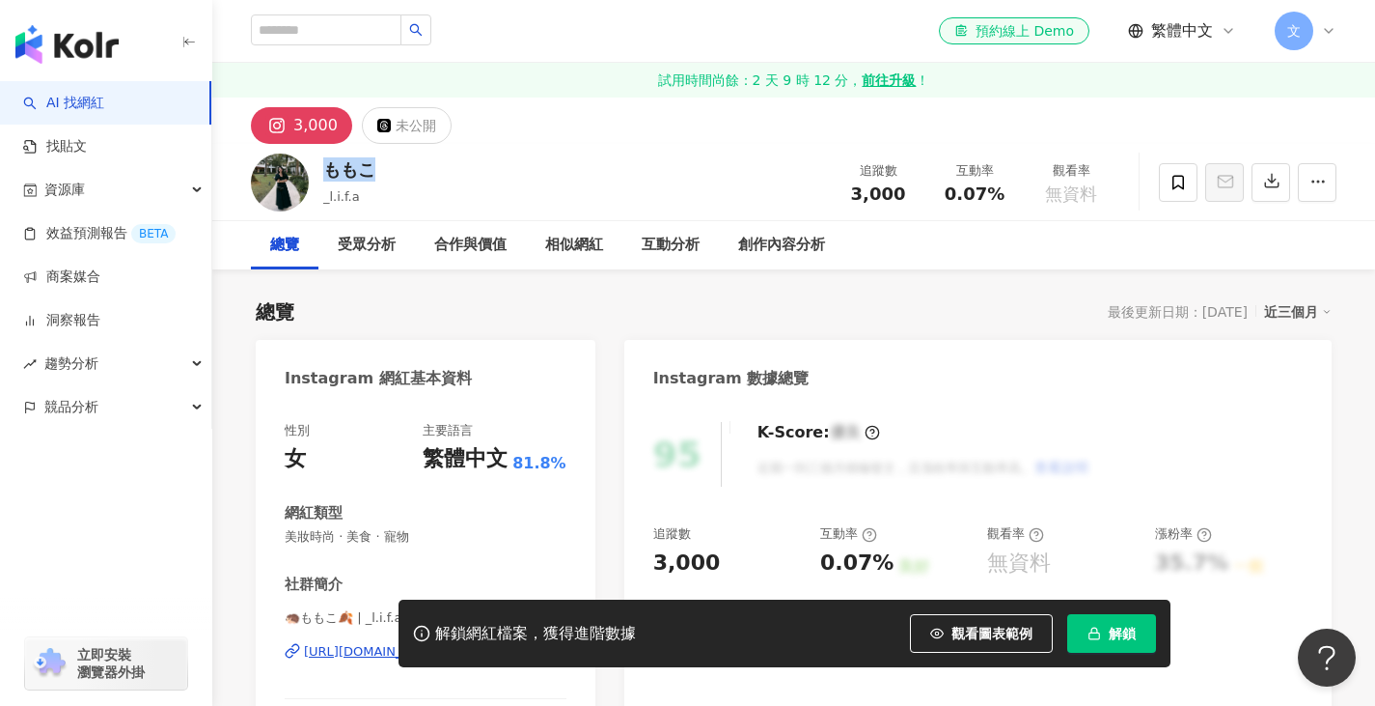
drag, startPoint x: 323, startPoint y: 169, endPoint x: 380, endPoint y: 167, distance: 57.0
click at [380, 167] on div "ももこ _l.i.f.a 追蹤數 3,000 互動率 0.07% 觀看率 無資料" at bounding box center [793, 182] width 1163 height 76
